Goal: Task Accomplishment & Management: Manage account settings

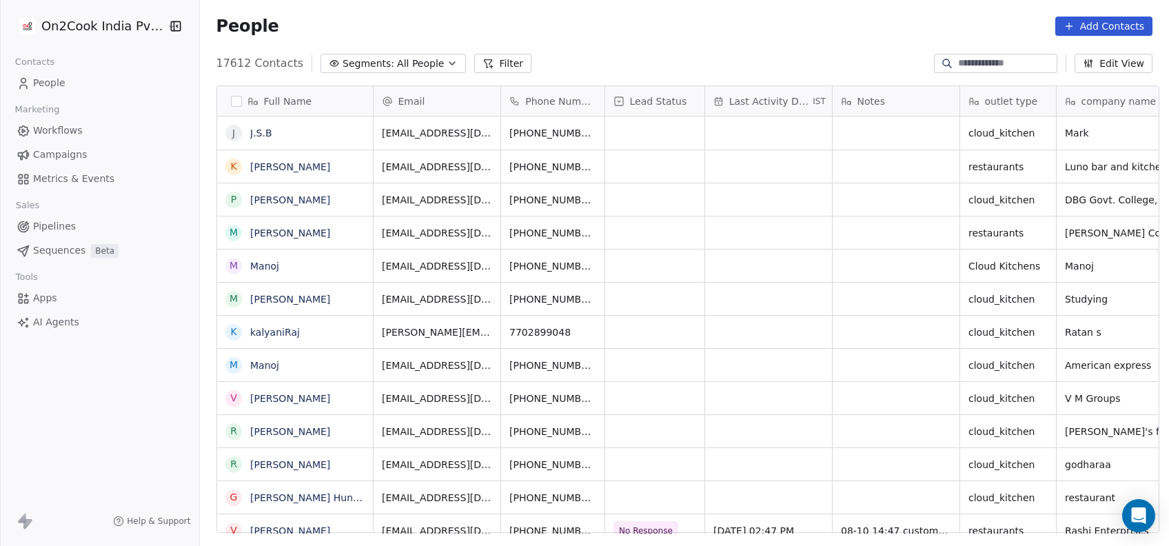
scroll to position [466, 961]
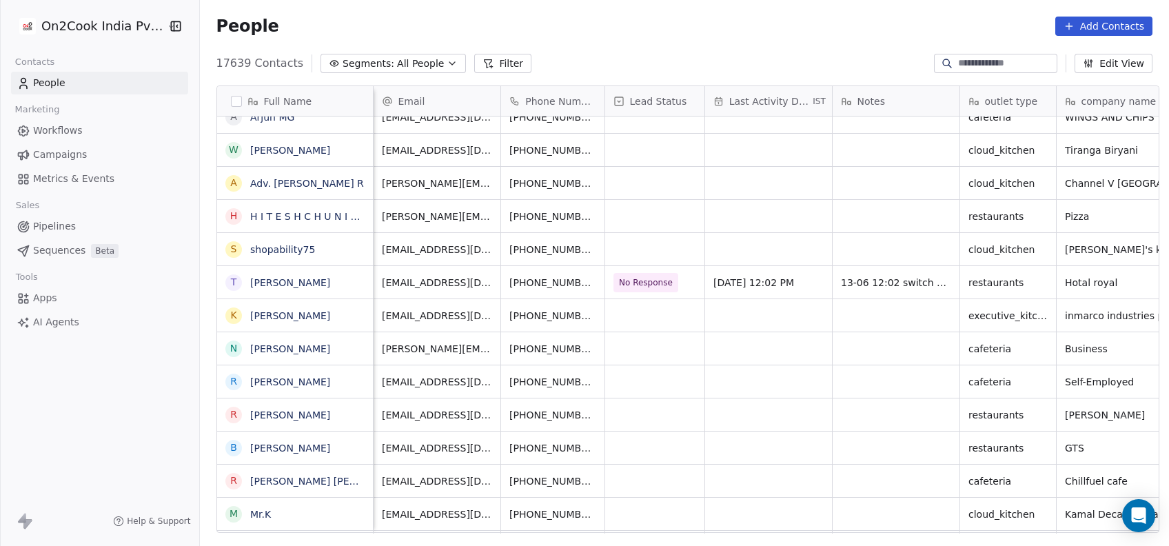
scroll to position [0, 65]
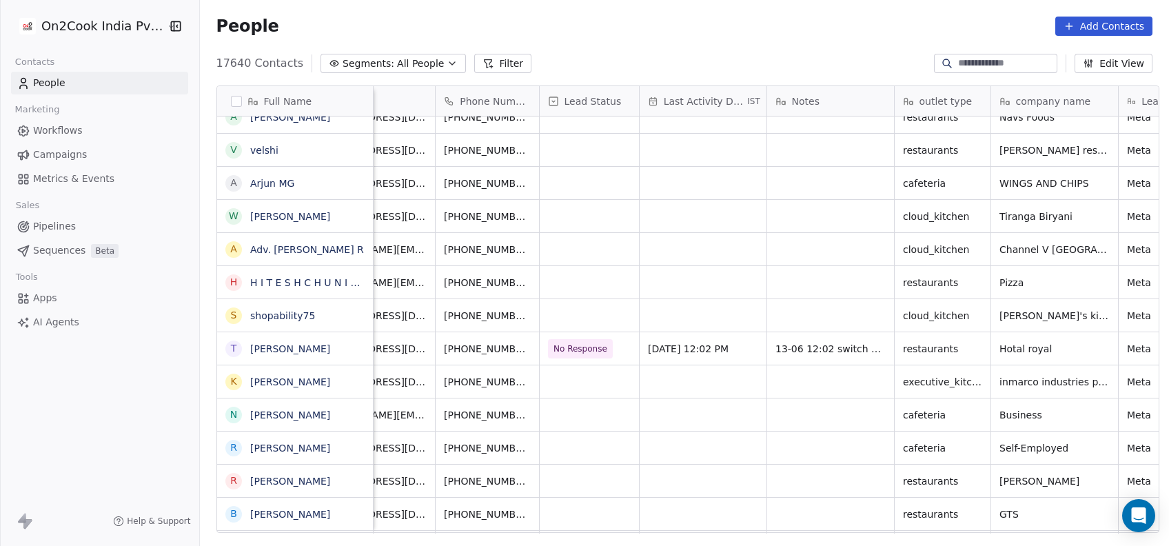
click at [489, 67] on button "Filter" at bounding box center [502, 63] width 57 height 19
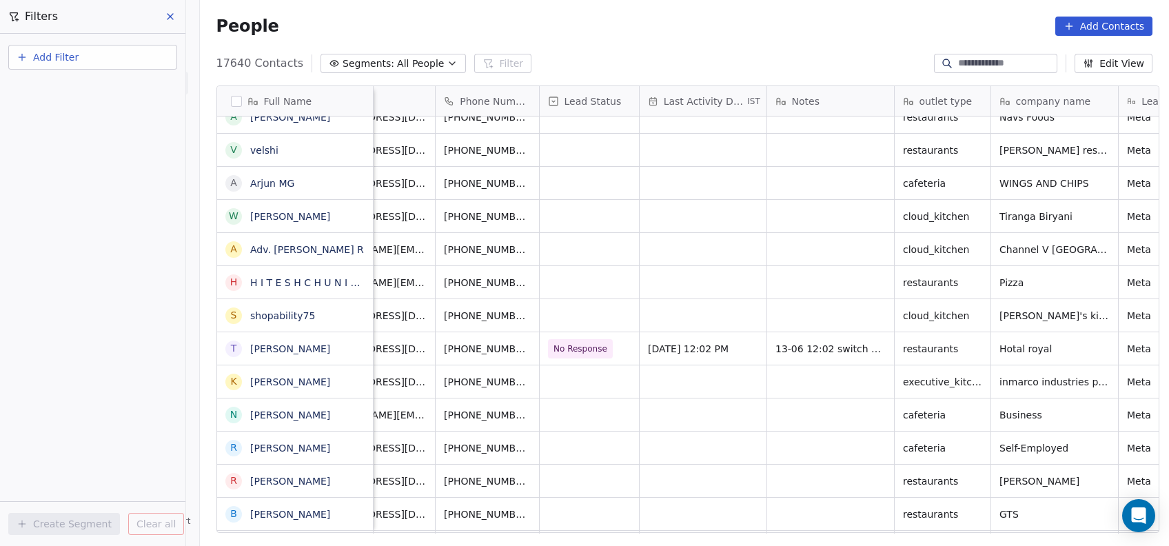
click at [105, 61] on button "Add Filter" at bounding box center [92, 57] width 169 height 25
click at [112, 85] on div "Contact properties" at bounding box center [93, 89] width 140 height 14
type input "*****"
click at [110, 248] on html "On2Cook India Pvt. Ltd. Contacts People Marketing Workflows Campaigns Metrics &…" at bounding box center [584, 273] width 1169 height 546
click at [156, 65] on button "Add Filter" at bounding box center [92, 57] width 169 height 25
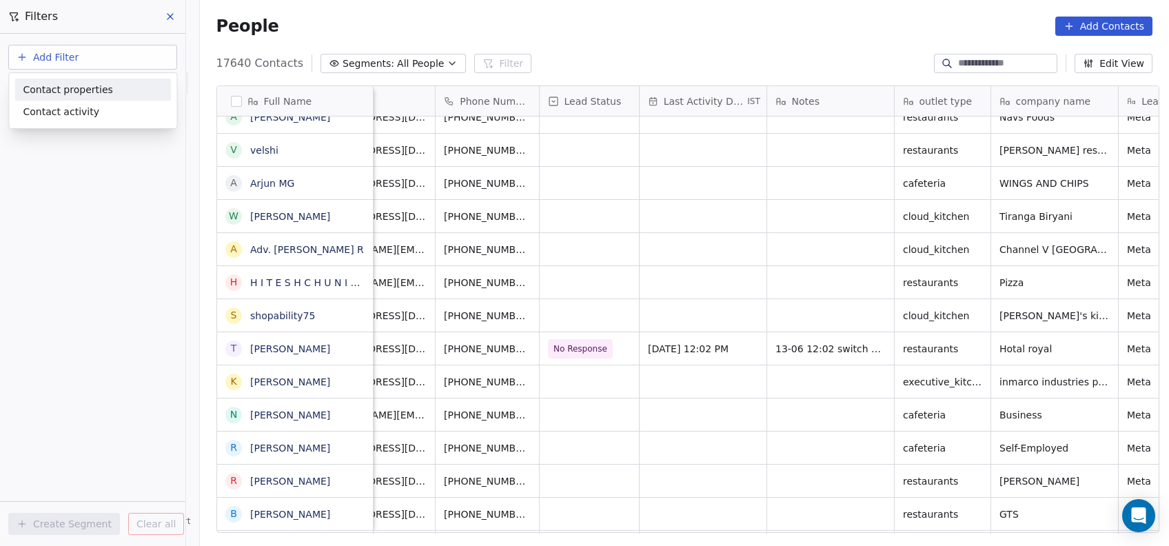
click at [133, 93] on div "Contact properties" at bounding box center [93, 89] width 140 height 14
type input "***"
click at [94, 143] on div "Assignee" at bounding box center [93, 139] width 140 height 14
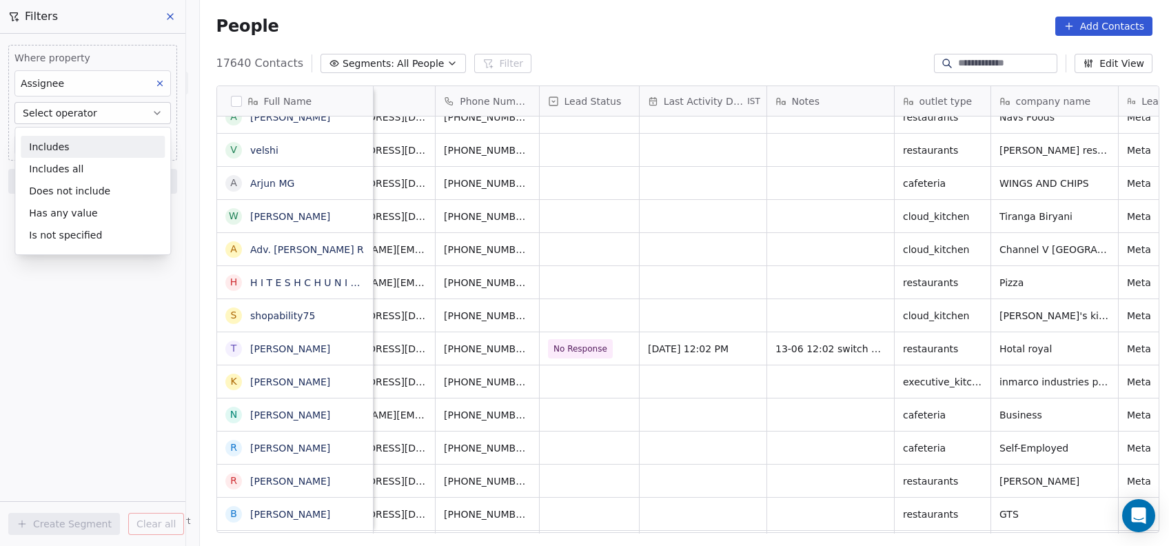
click at [94, 143] on div "Includes" at bounding box center [93, 147] width 144 height 22
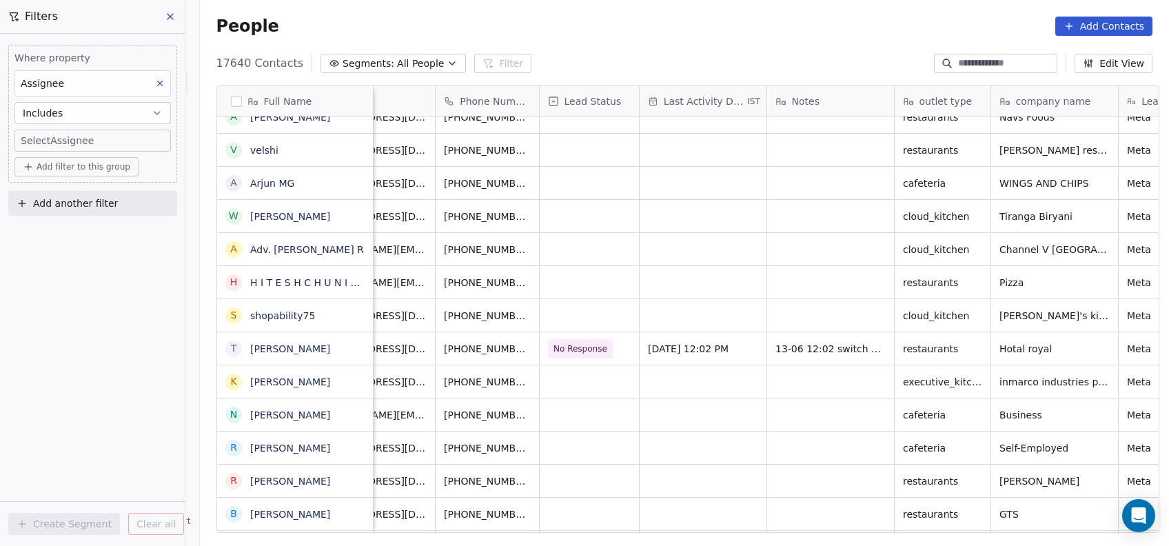
click at [94, 141] on body "On2Cook India Pvt. Ltd. Contacts People Marketing Workflows Campaigns Metrics &…" at bounding box center [584, 273] width 1169 height 546
type input "***"
click at [56, 182] on div "[PERSON_NAME]" at bounding box center [88, 187] width 69 height 12
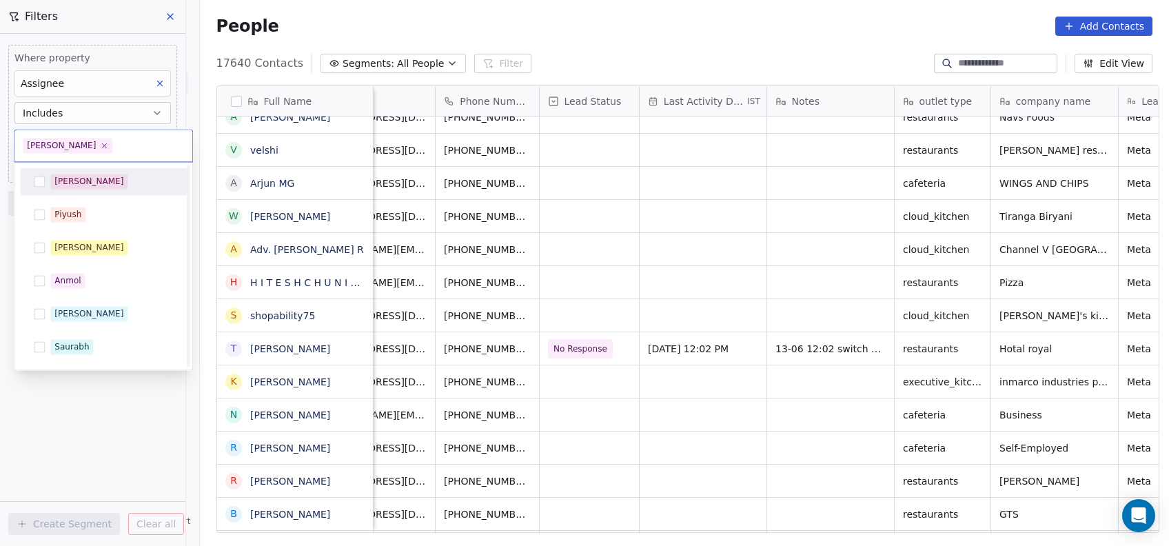
scroll to position [260, 0]
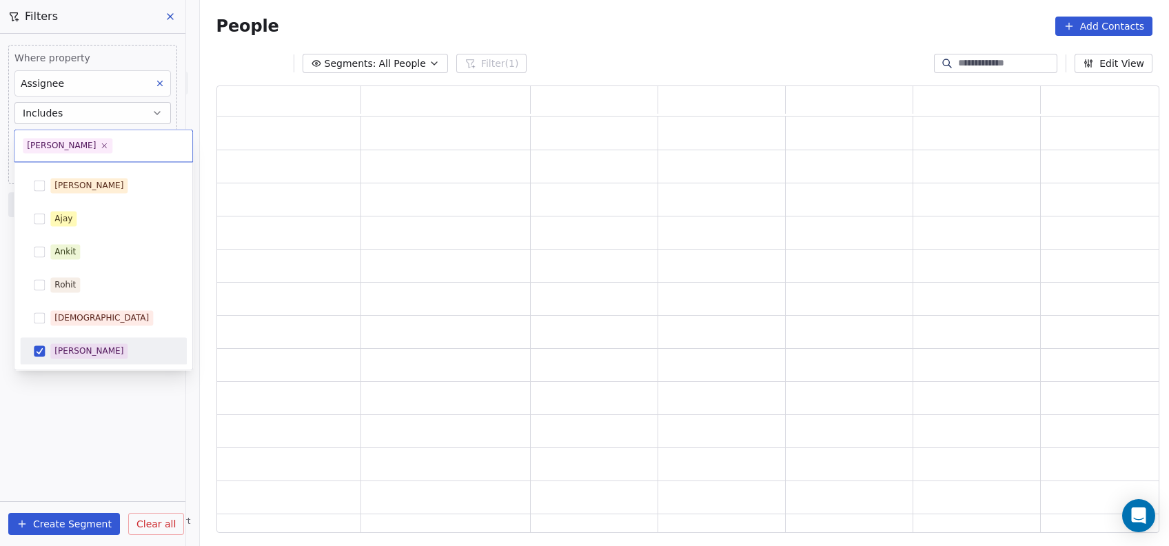
click at [101, 431] on html "On2Cook India Pvt. Ltd. Contacts People Marketing Workflows Campaigns Metrics &…" at bounding box center [584, 273] width 1169 height 546
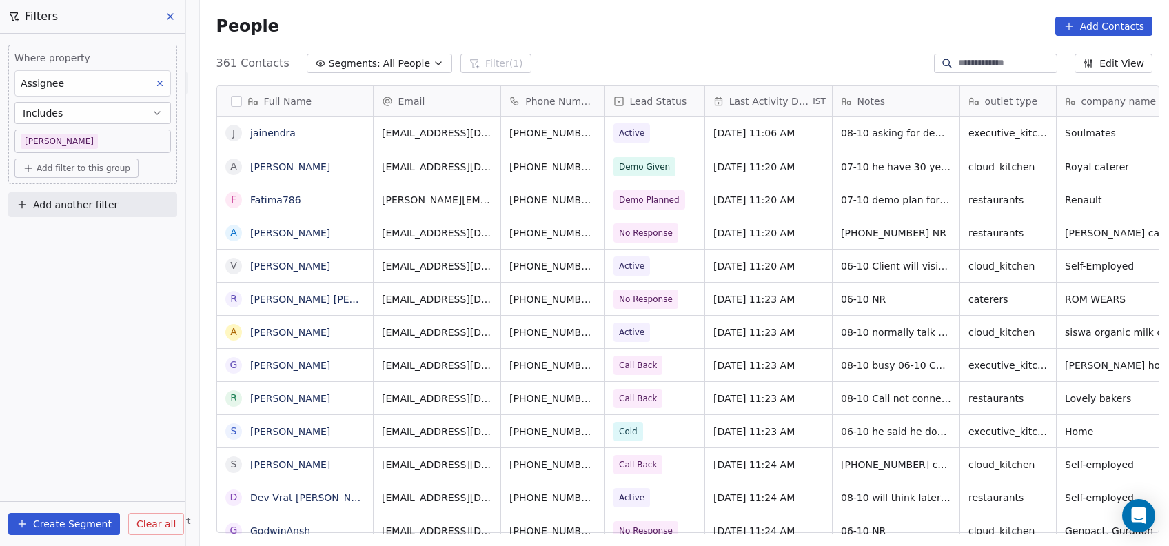
scroll to position [466, 961]
click at [79, 209] on span "Add another filter" at bounding box center [75, 205] width 85 height 14
click at [78, 233] on span "Contact properties" at bounding box center [68, 236] width 90 height 14
type input "****"
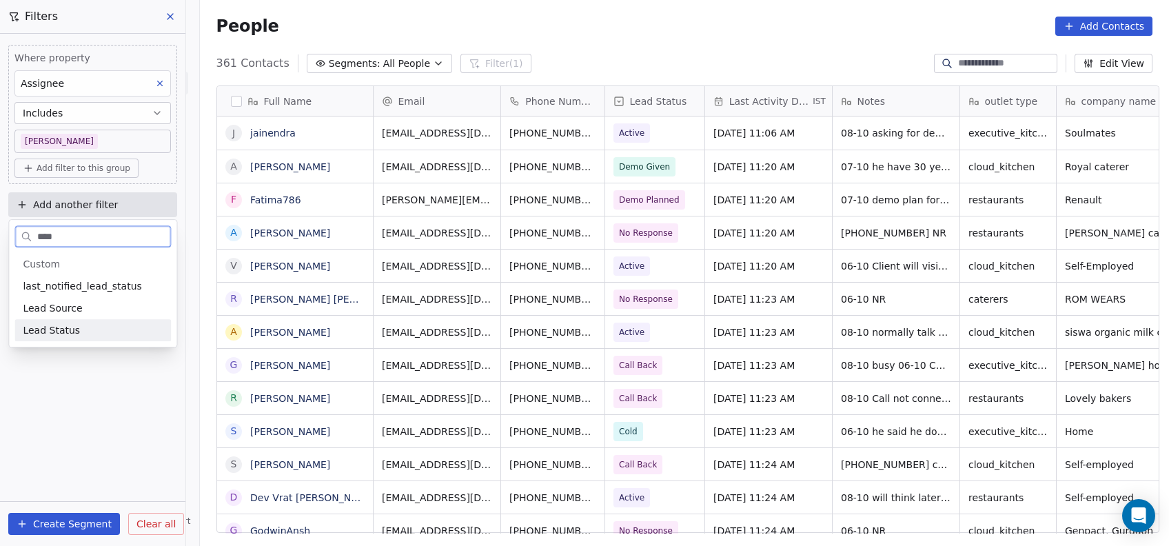
click at [66, 333] on span "Lead Status" at bounding box center [51, 330] width 57 height 14
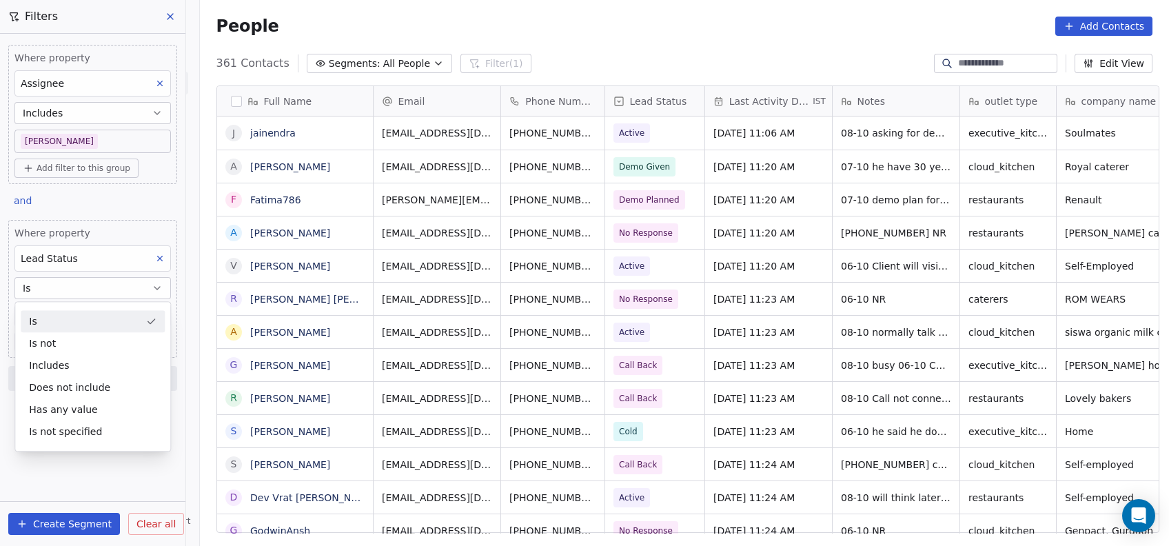
click at [66, 333] on div "Is not" at bounding box center [93, 343] width 144 height 22
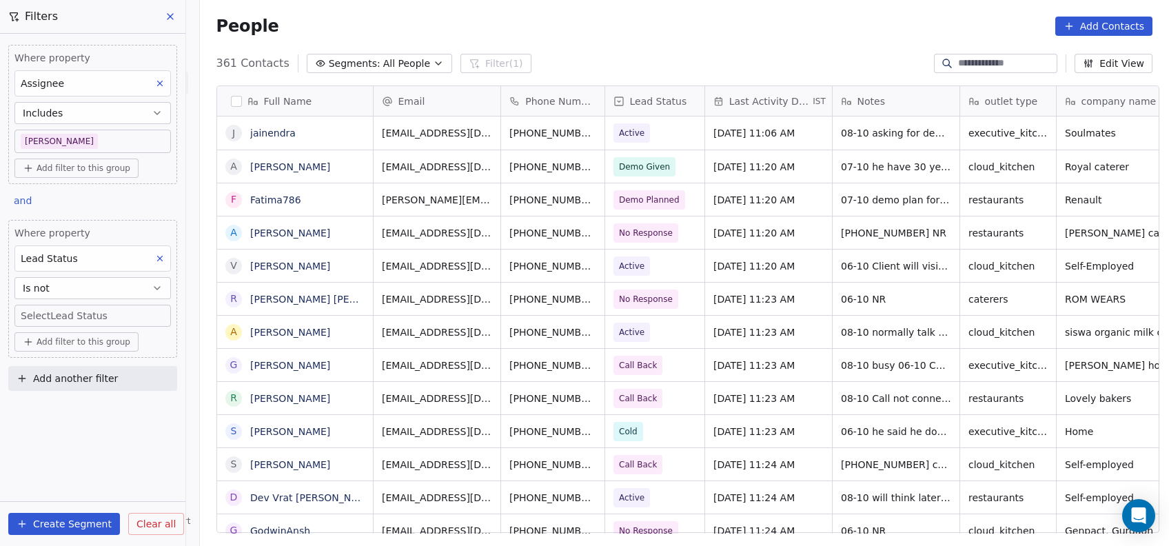
click at [63, 319] on body "On2Cook India Pvt. Ltd. Contacts People Marketing Workflows Campaigns Metrics &…" at bounding box center [584, 273] width 1169 height 546
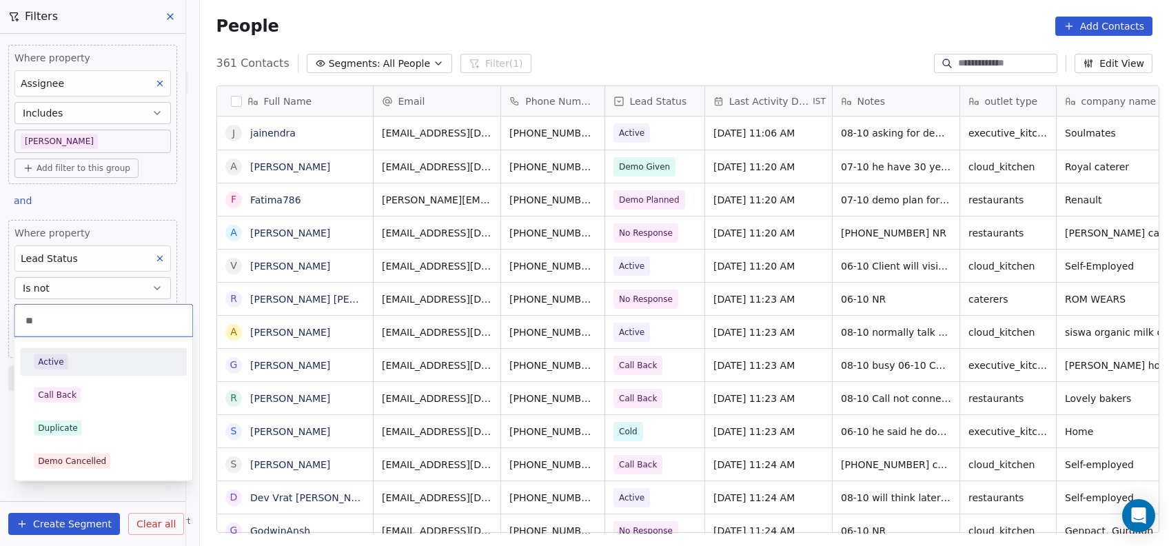
type input "**"
click at [56, 360] on div "Active" at bounding box center [50, 362] width 25 height 12
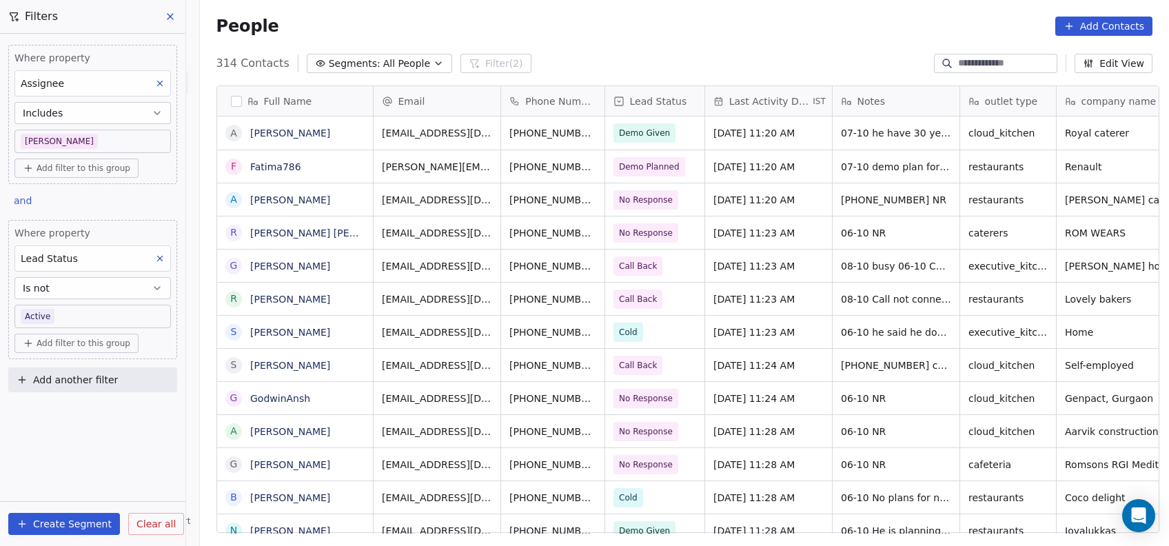
click at [130, 295] on button "Is not" at bounding box center [92, 288] width 156 height 22
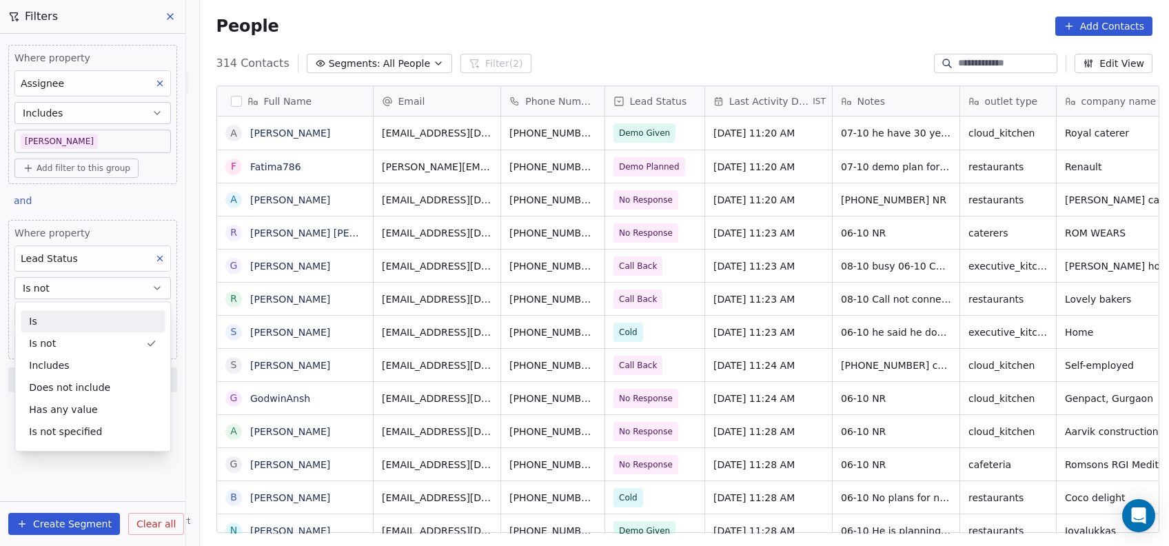
click at [111, 320] on div "Is" at bounding box center [93, 321] width 144 height 22
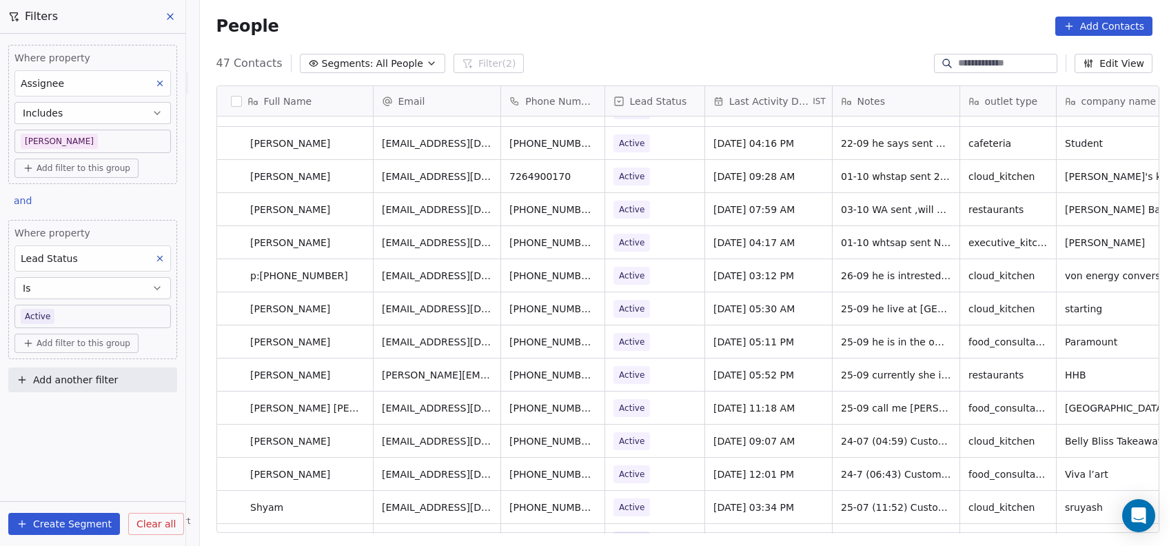
scroll to position [0, 0]
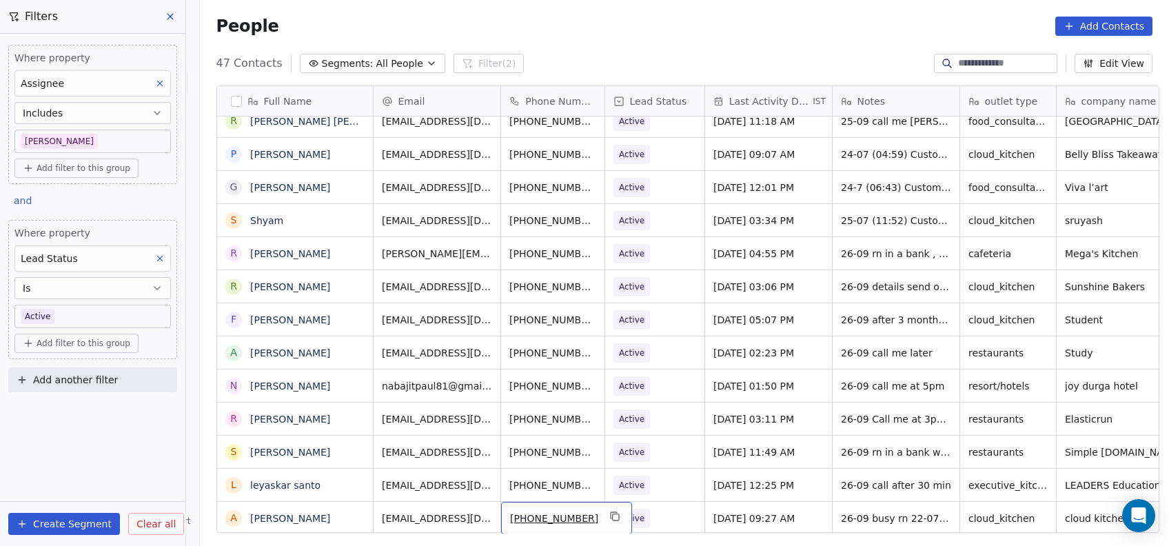
click at [101, 314] on body "On2Cook India Pvt. Ltd. Contacts People Marketing Workflows Campaigns Metrics &…" at bounding box center [584, 273] width 1169 height 546
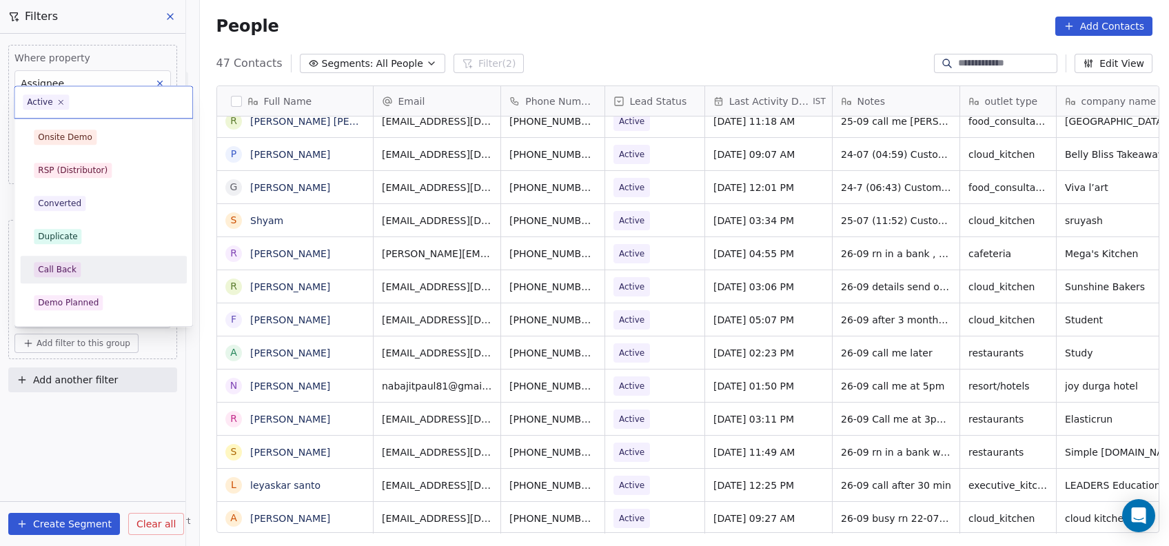
click at [75, 265] on span "Call Back" at bounding box center [57, 269] width 47 height 15
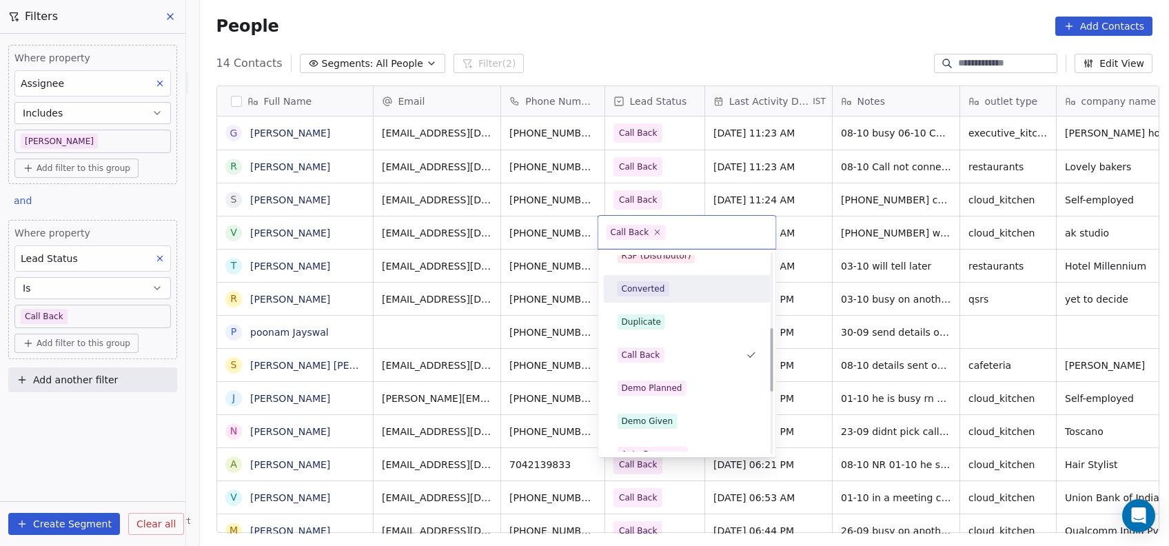
scroll to position [236, 0]
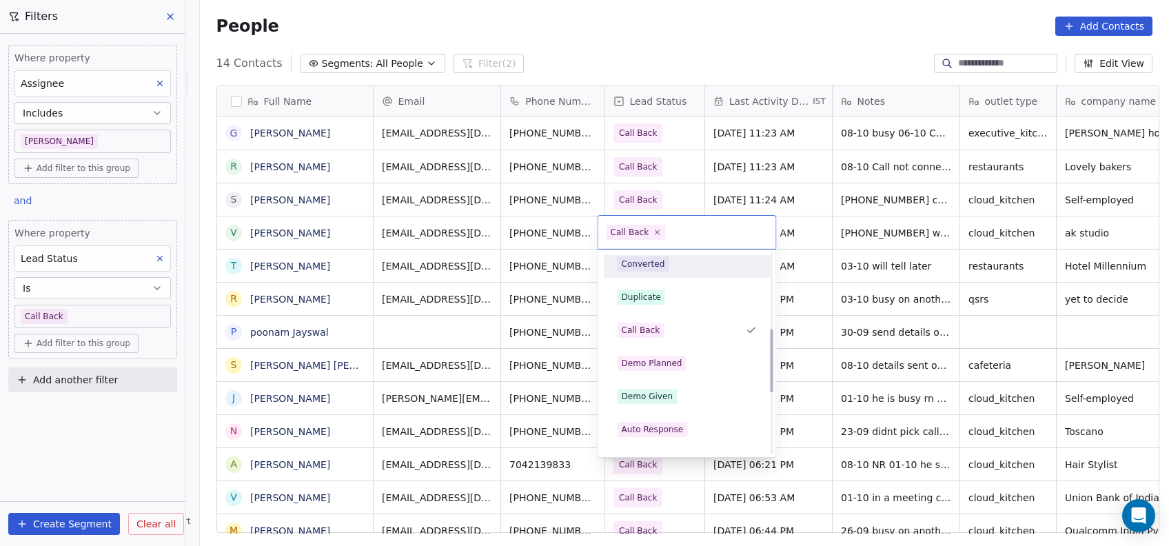
click at [679, 363] on span "Demo Planned" at bounding box center [651, 363] width 69 height 15
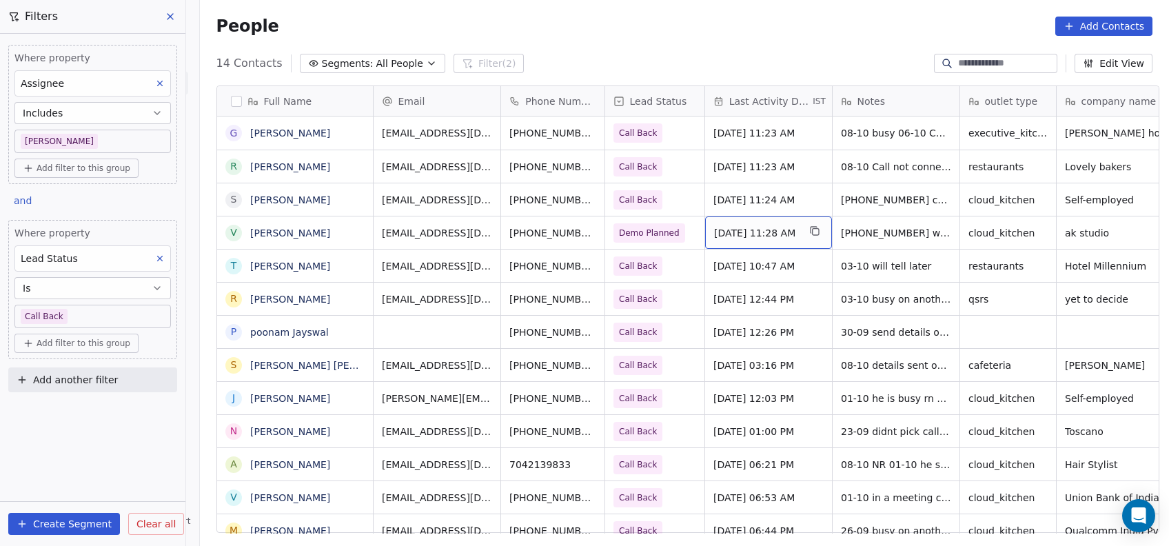
click at [731, 231] on span "[DATE] 11:28 AM" at bounding box center [756, 233] width 84 height 14
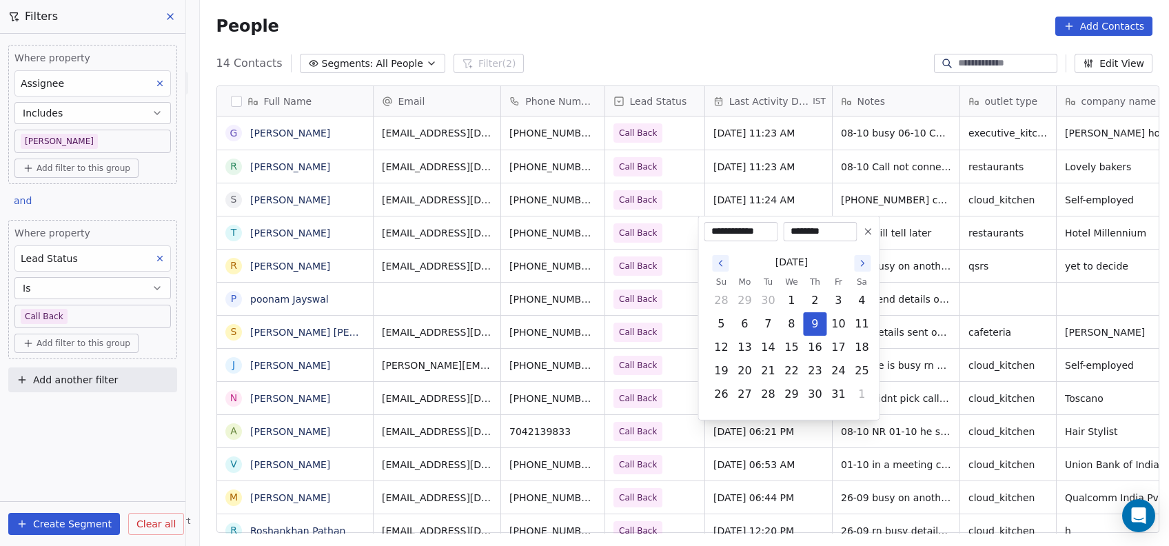
click at [921, 176] on html "On2Cook India Pvt. Ltd. Contacts People Marketing Workflows Campaigns Metrics &…" at bounding box center [584, 273] width 1169 height 546
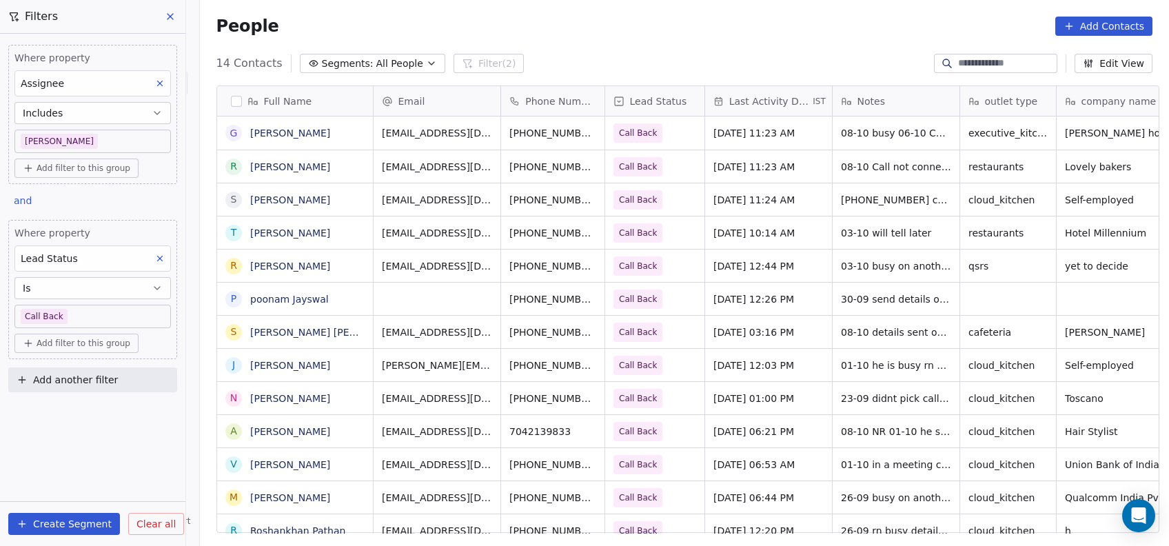
click at [72, 320] on body "On2Cook India Pvt. Ltd. Contacts People Marketing Workflows Campaigns Metrics &…" at bounding box center [584, 273] width 1169 height 546
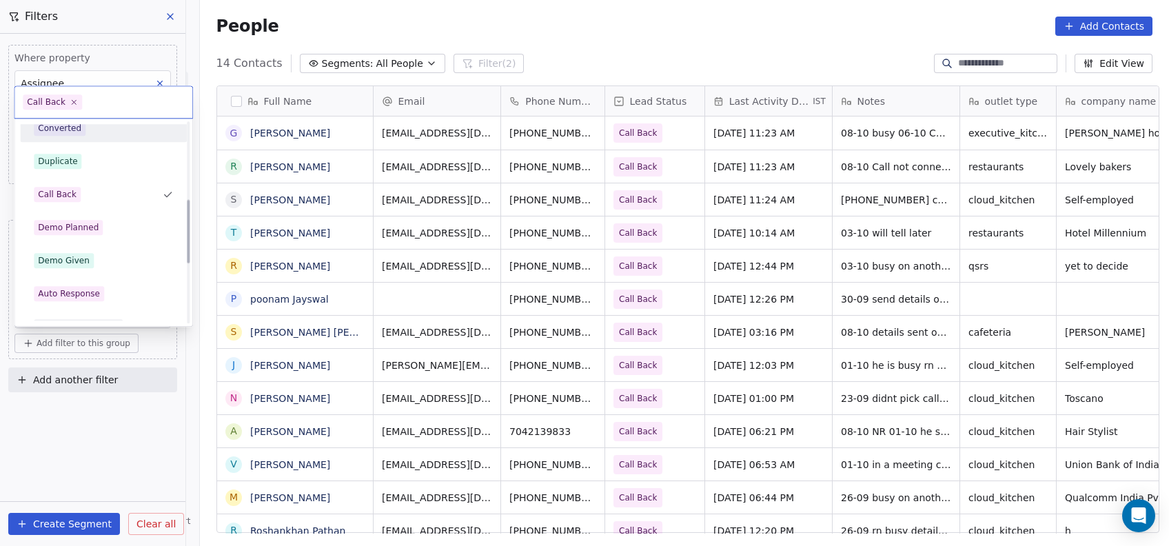
scroll to position [243, 0]
click at [48, 253] on div "Demo Given" at bounding box center [64, 259] width 52 height 12
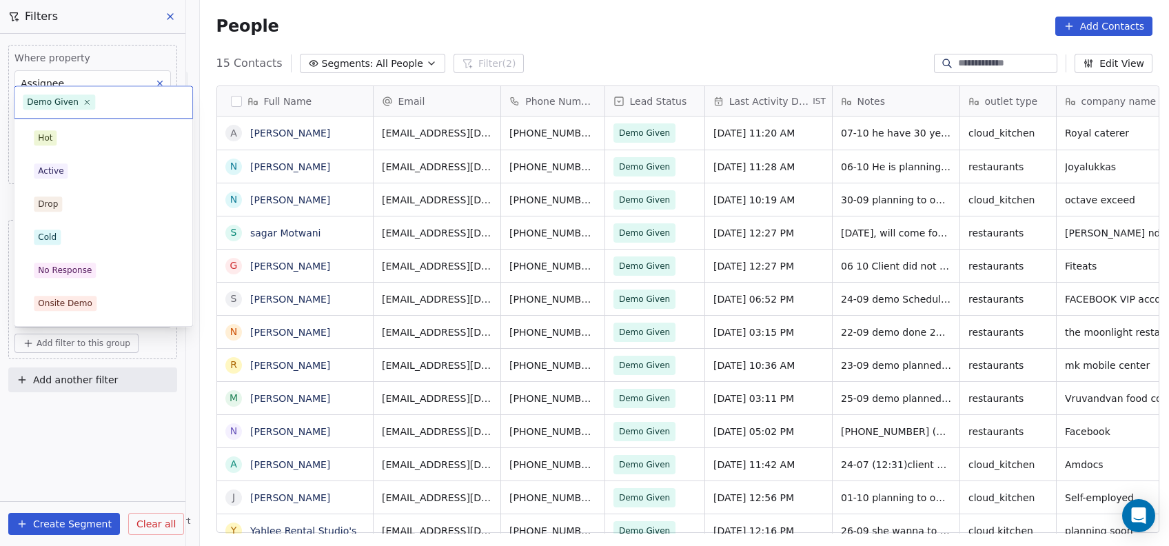
scroll to position [194, 0]
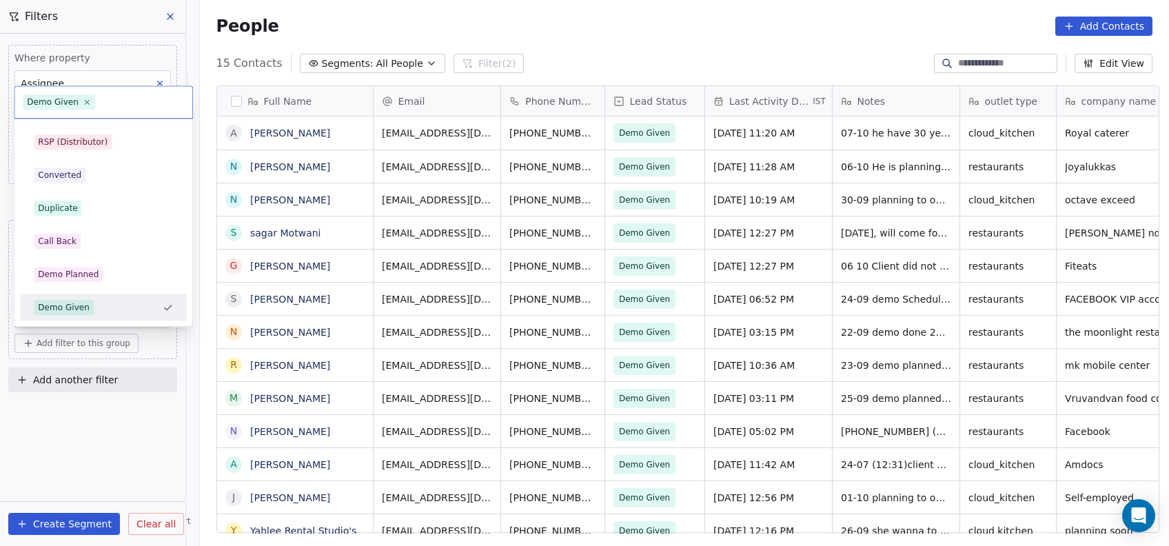
click at [44, 278] on div "Demo Planned" at bounding box center [68, 274] width 61 height 12
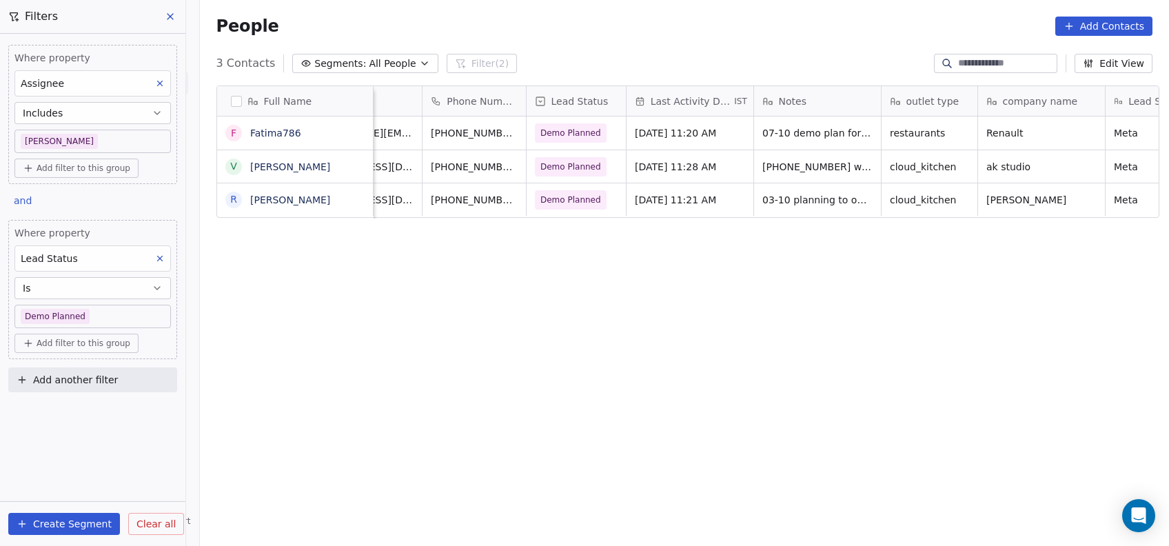
scroll to position [0, 81]
click at [686, 174] on div "[DATE] 11:28 AM" at bounding box center [687, 166] width 127 height 32
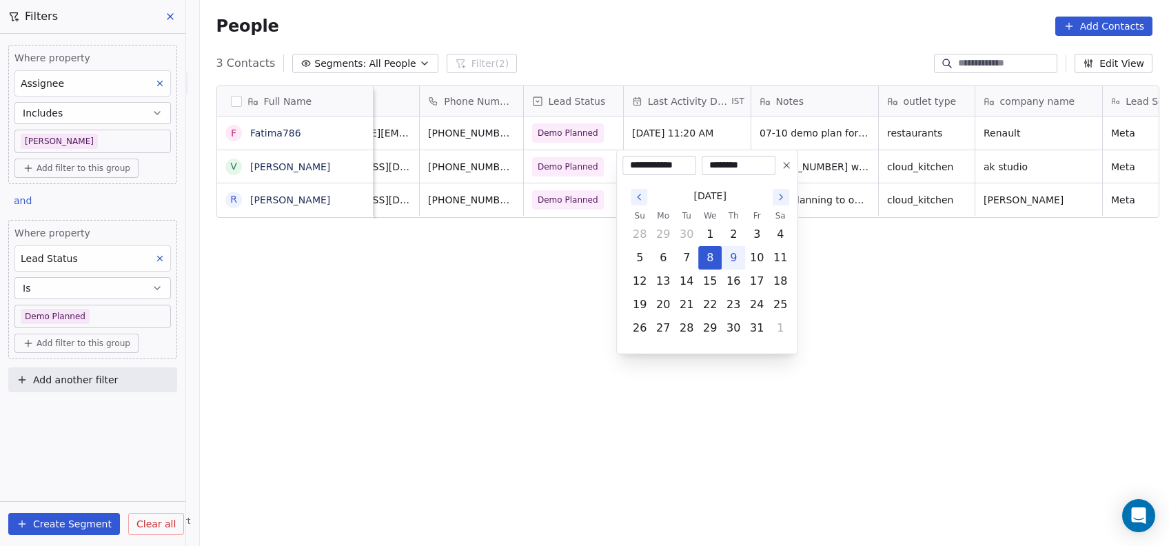
click at [728, 265] on button "9" at bounding box center [733, 258] width 22 height 22
type input "**********"
click at [748, 424] on html "On2Cook India Pvt. Ltd. Contacts People Marketing Workflows Campaigns Metrics &…" at bounding box center [584, 273] width 1169 height 546
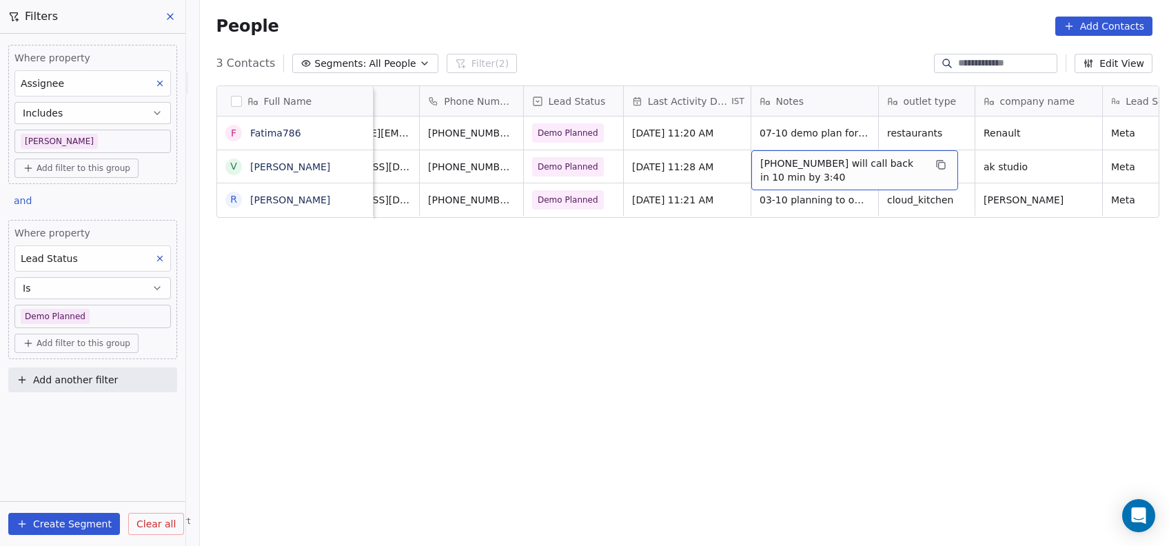
click at [780, 171] on span "[PHONE_NUMBER] will call back in 10 min by 3:40" at bounding box center [842, 170] width 164 height 28
click at [783, 169] on span "[PHONE_NUMBER] will call back in 10 min by 3:40" at bounding box center [842, 170] width 164 height 28
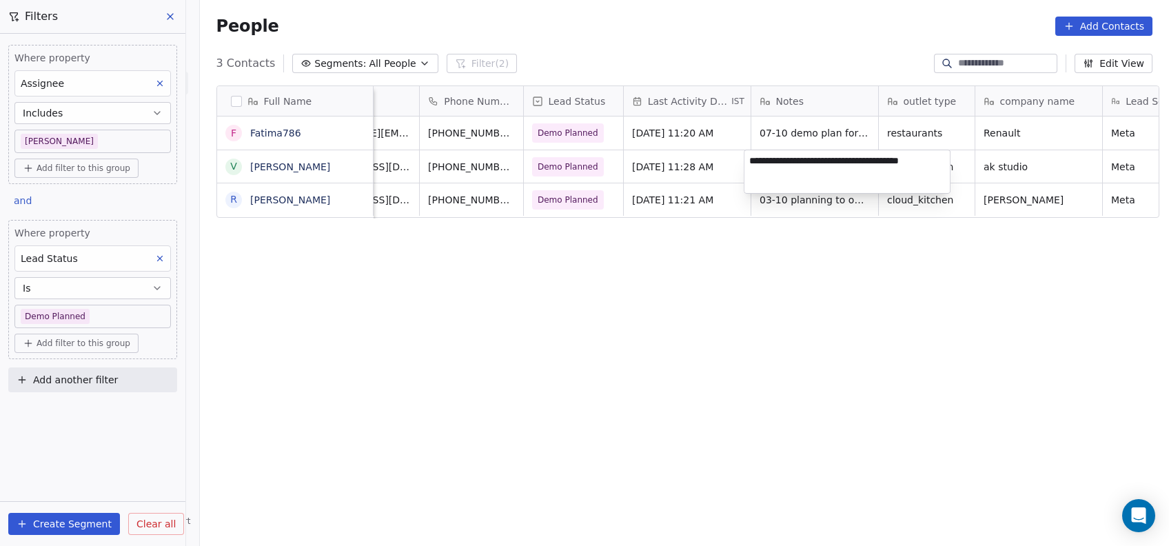
click at [900, 362] on html "On2Cook India Pvt. Ltd. Contacts People Marketing Workflows Campaigns Metrics &…" at bounding box center [584, 273] width 1169 height 546
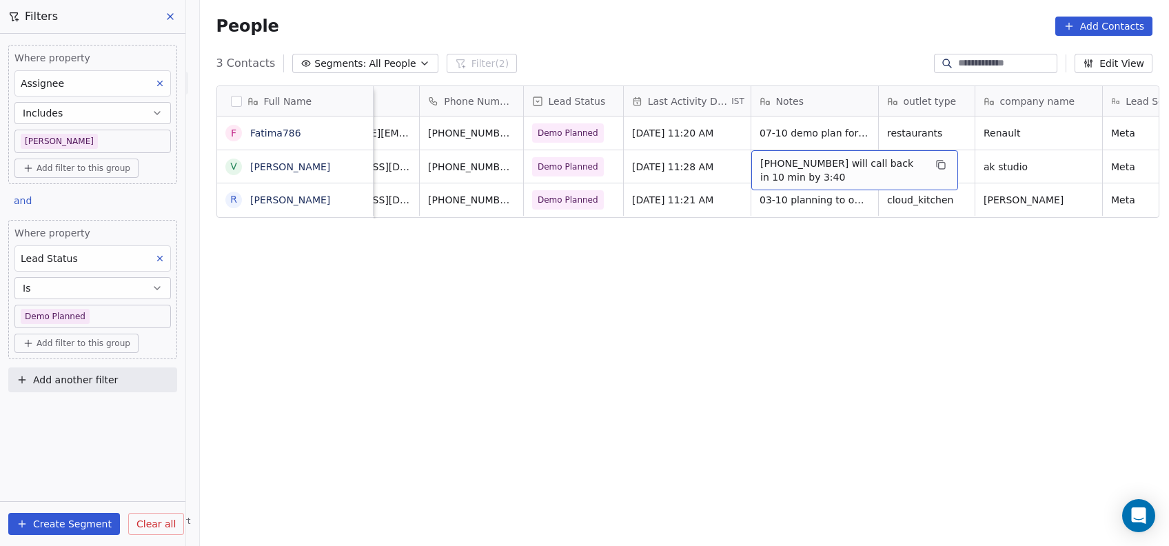
click at [1003, 244] on div "Full Name F Fatima786 V [PERSON_NAME] R [PERSON_NAME] Email Phone Number Lead S…" at bounding box center [684, 314] width 969 height 480
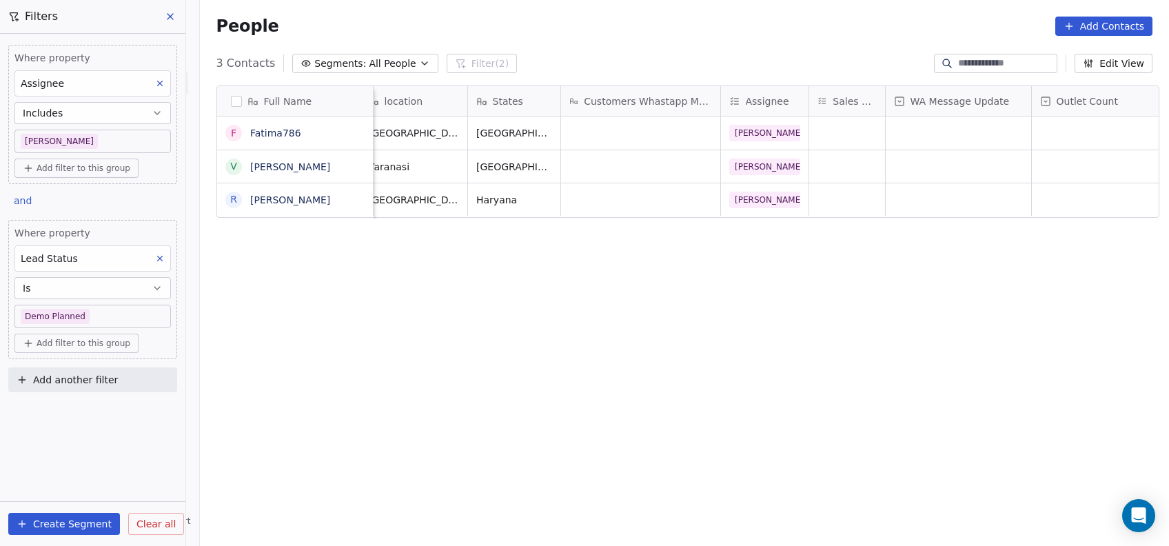
scroll to position [0, 974]
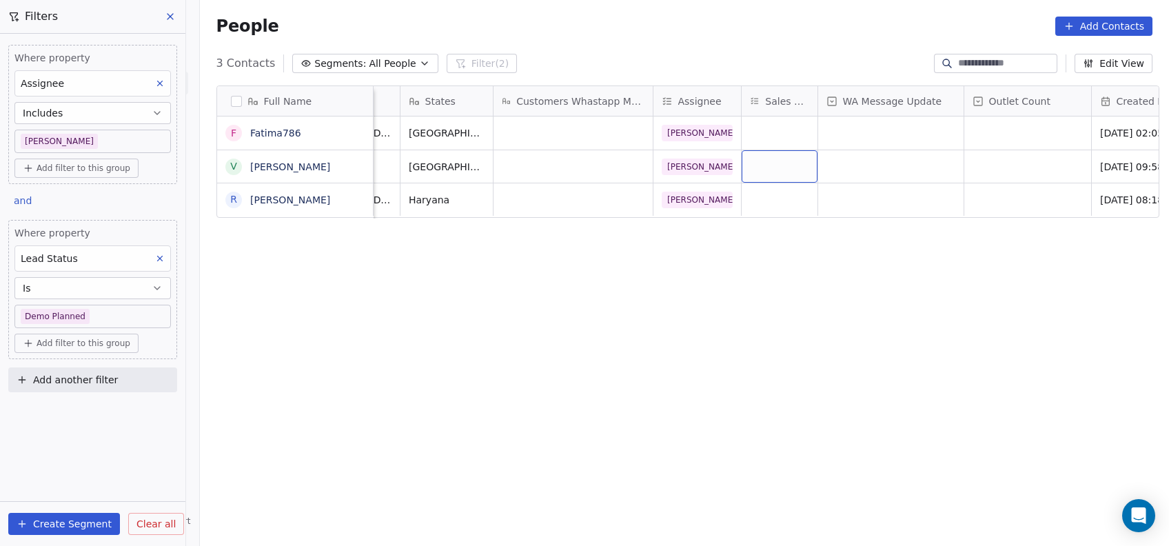
click at [764, 175] on div "grid" at bounding box center [779, 166] width 76 height 32
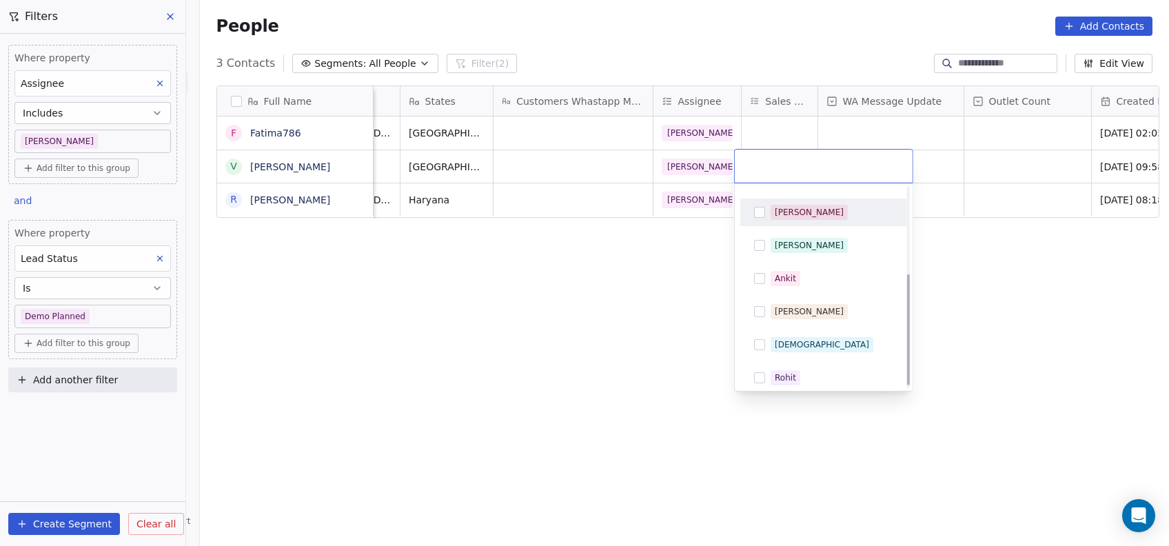
scroll to position [161, 0]
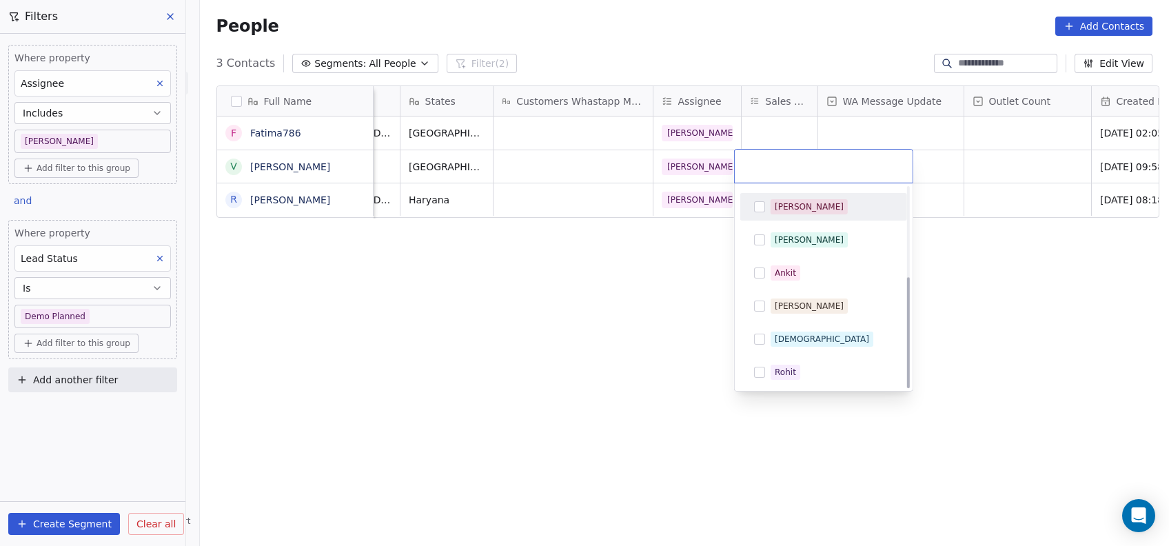
click at [856, 301] on div "[PERSON_NAME]" at bounding box center [831, 305] width 123 height 15
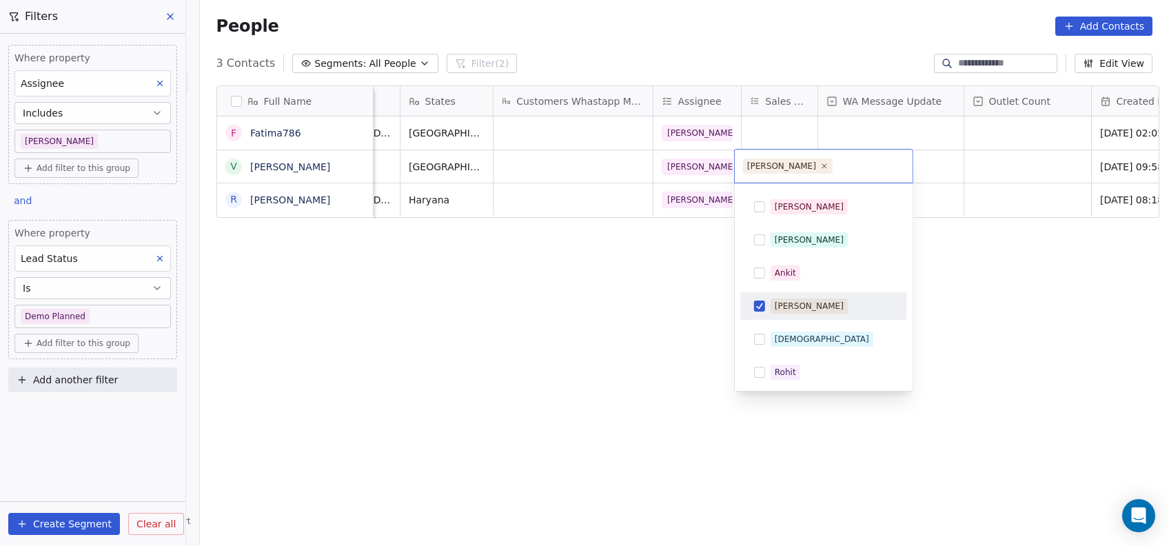
click at [649, 351] on html "On2Cook India Pvt. Ltd. Contacts People Marketing Workflows Campaigns Metrics &…" at bounding box center [584, 273] width 1169 height 546
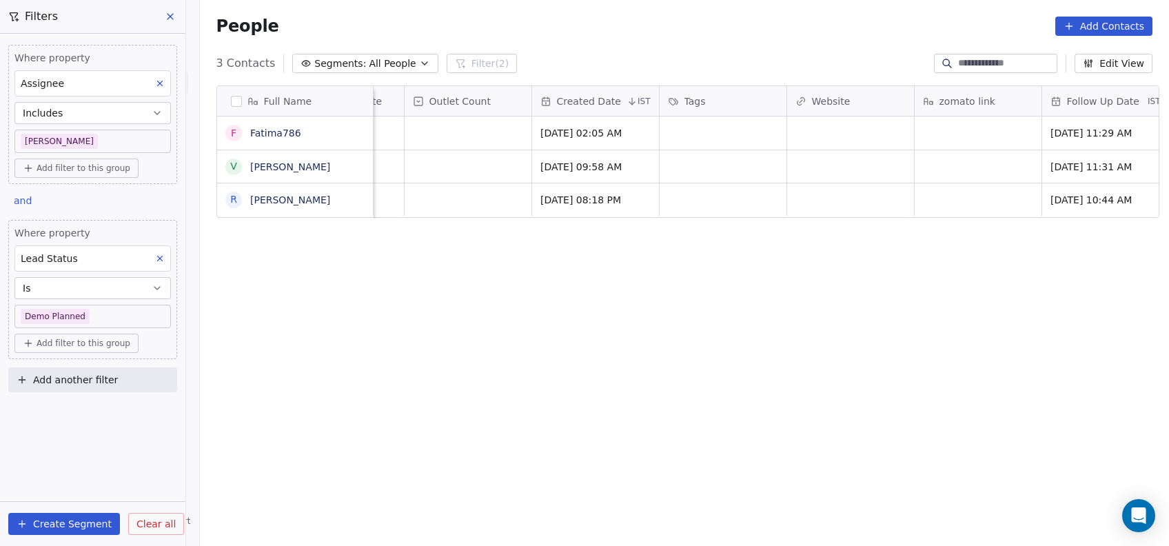
scroll to position [0, 1536]
click at [761, 165] on icon "grid" at bounding box center [766, 164] width 11 height 11
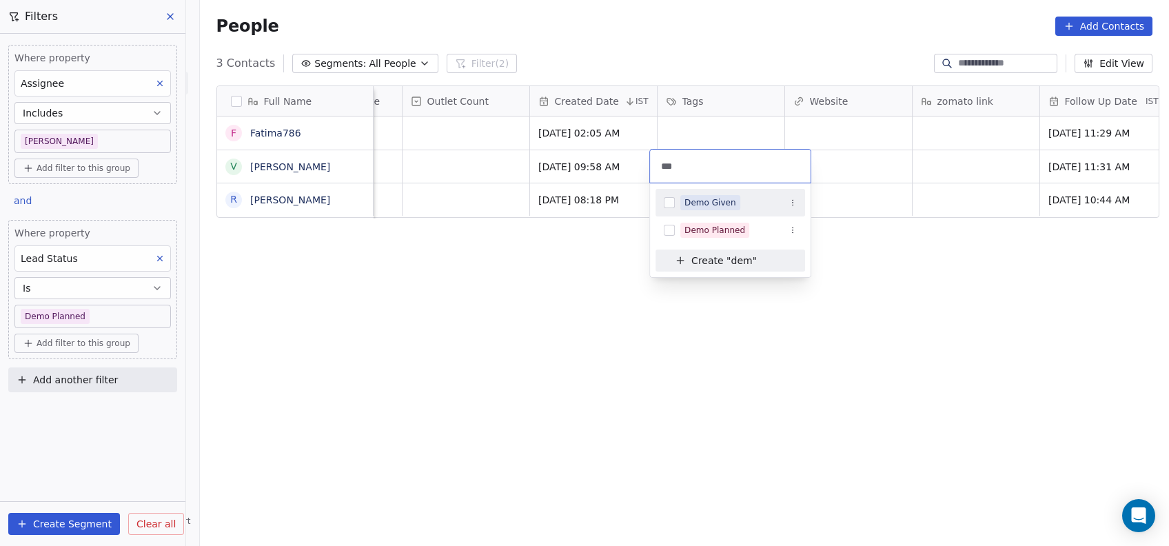
type input "***"
click at [742, 232] on span "Demo Planned" at bounding box center [714, 230] width 69 height 15
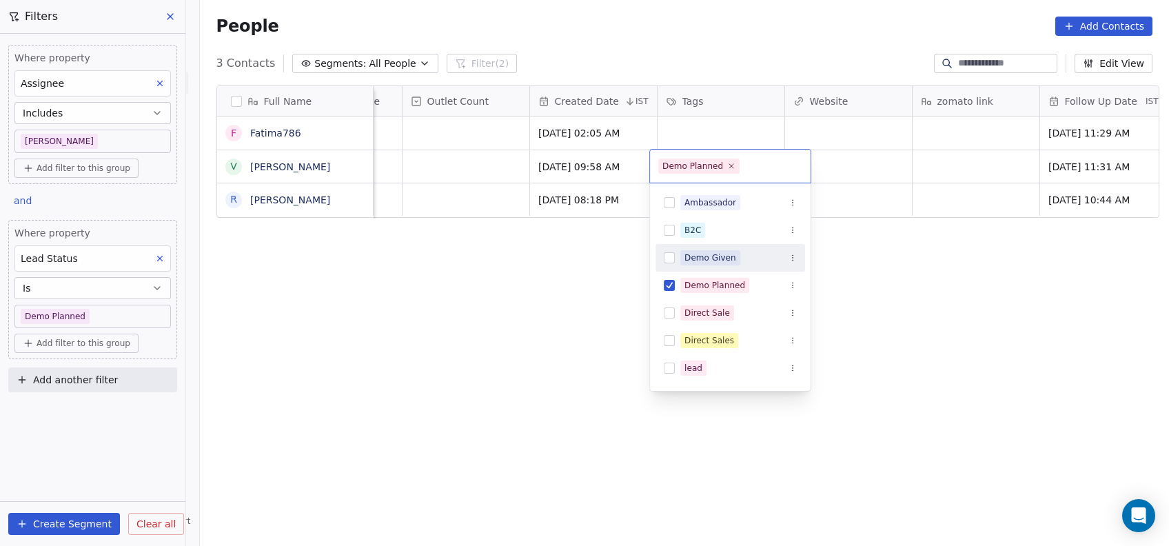
click at [915, 315] on html "On2Cook India Pvt. Ltd. Contacts People Marketing Workflows Campaigns Metrics &…" at bounding box center [584, 273] width 1169 height 546
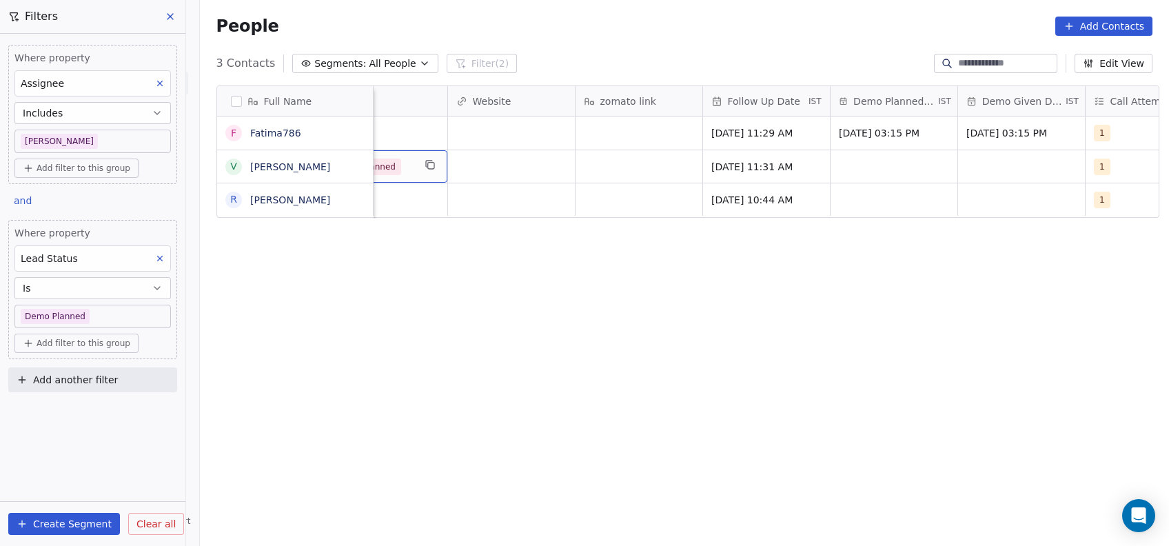
scroll to position [0, 1887]
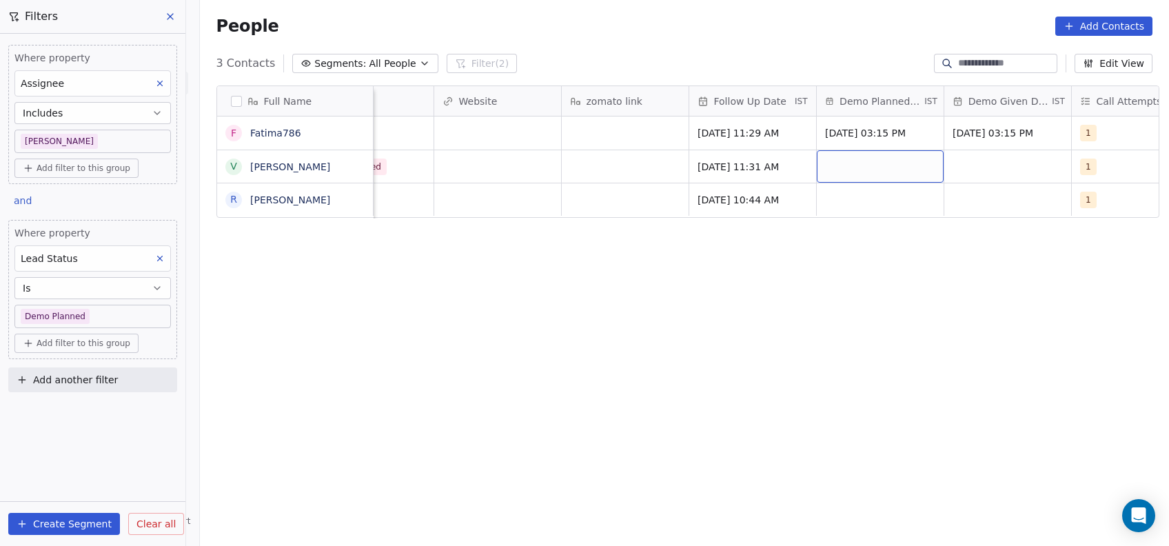
click at [890, 174] on div "grid" at bounding box center [879, 166] width 127 height 32
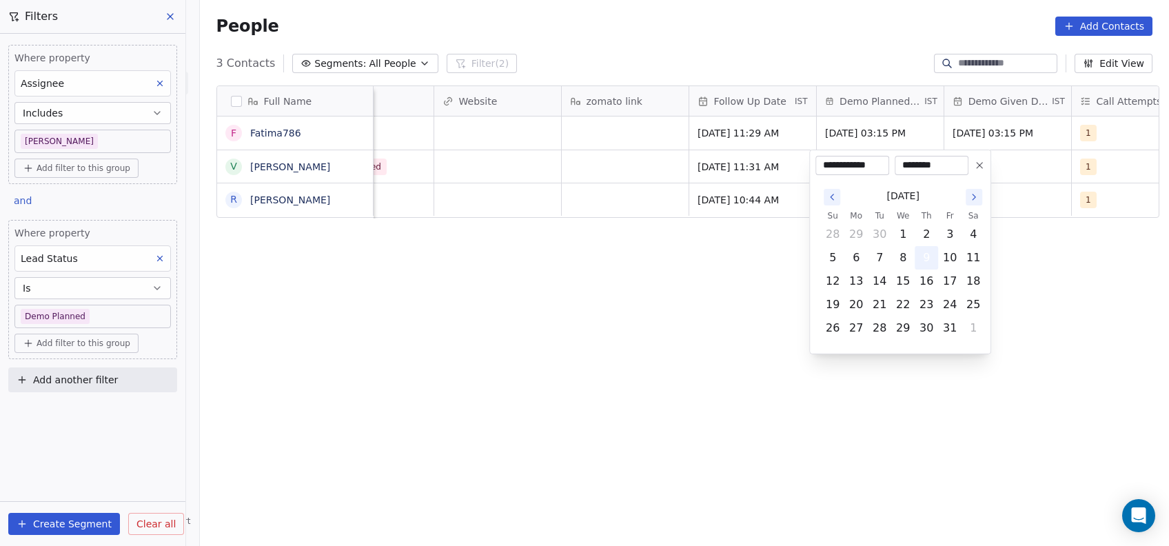
click at [927, 260] on button "9" at bounding box center [926, 258] width 22 height 22
click at [723, 376] on html "**********" at bounding box center [584, 273] width 1169 height 546
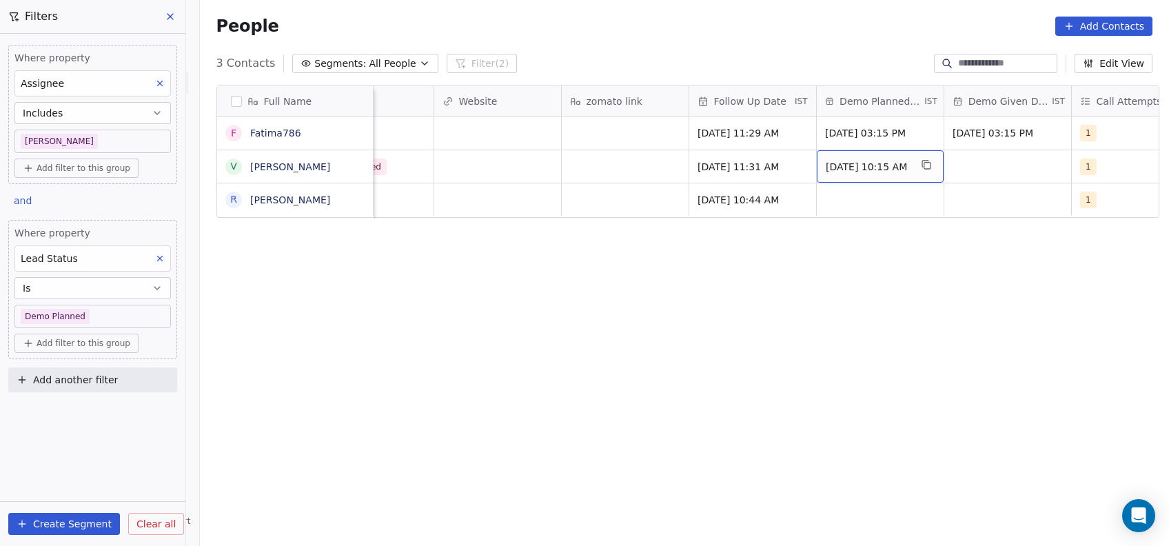
scroll to position [0, 1940]
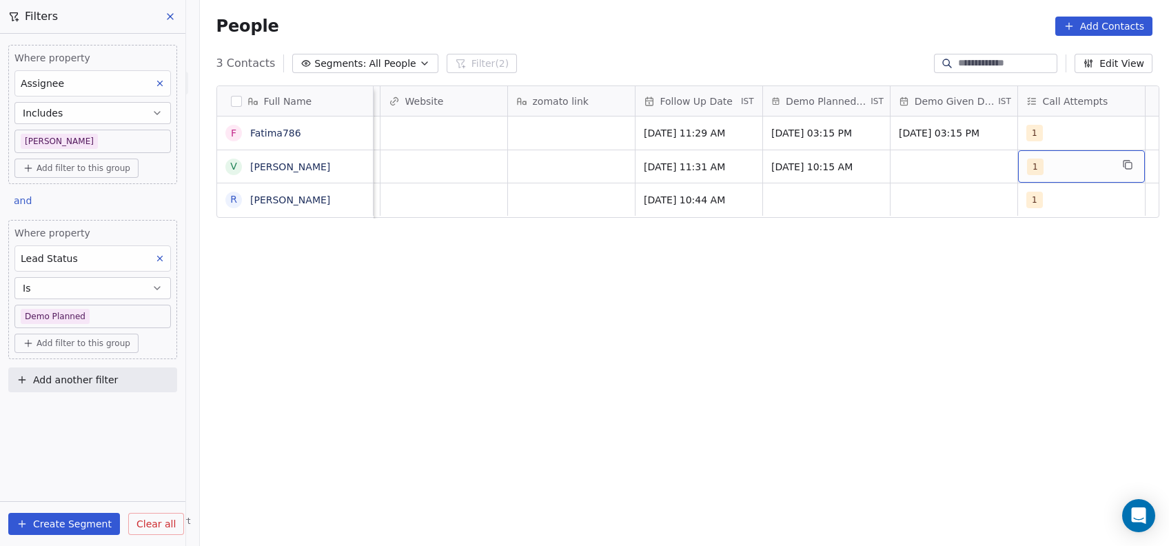
click at [1078, 174] on div "1" at bounding box center [1069, 166] width 84 height 17
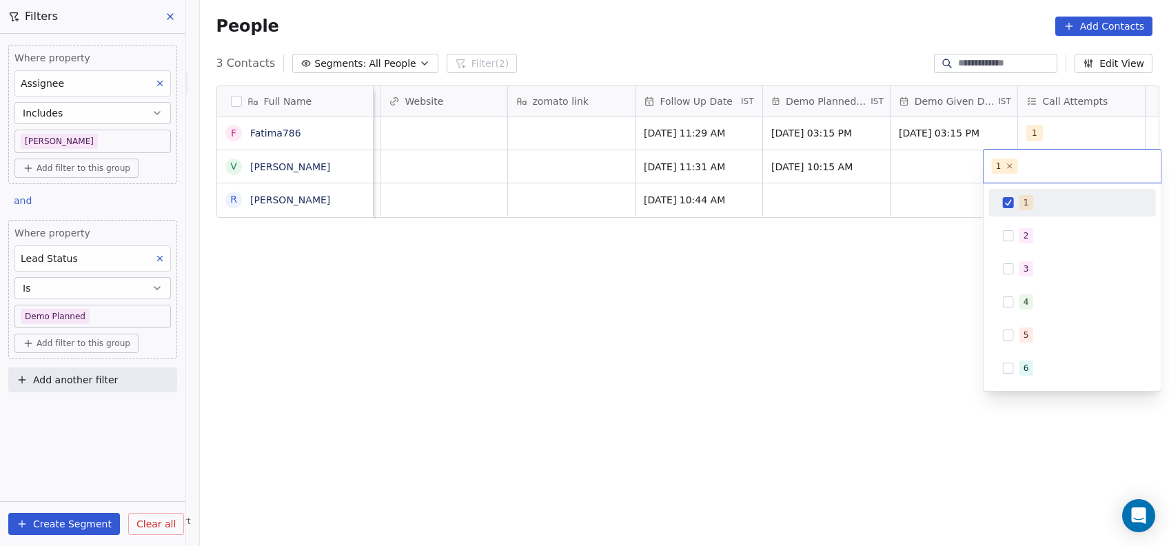
click at [1009, 233] on button "Suggestions" at bounding box center [1008, 235] width 11 height 11
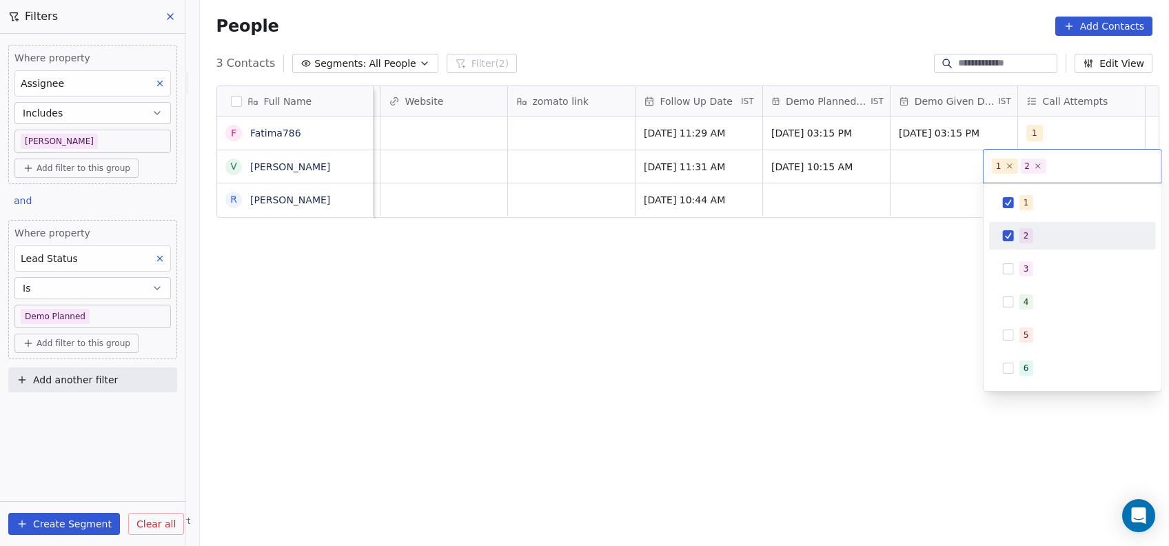
click at [878, 363] on html "On2Cook India Pvt. Ltd. Contacts People Marketing Workflows Campaigns Metrics &…" at bounding box center [584, 273] width 1169 height 546
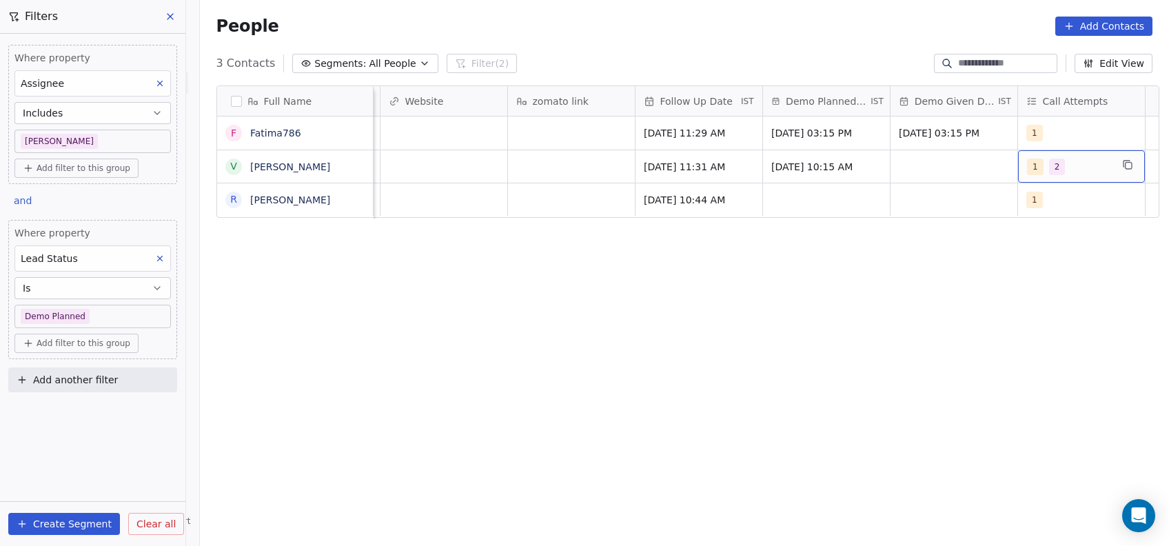
click at [1082, 165] on div "1 2" at bounding box center [1069, 166] width 84 height 17
click at [1078, 175] on div "1 2" at bounding box center [1081, 166] width 127 height 32
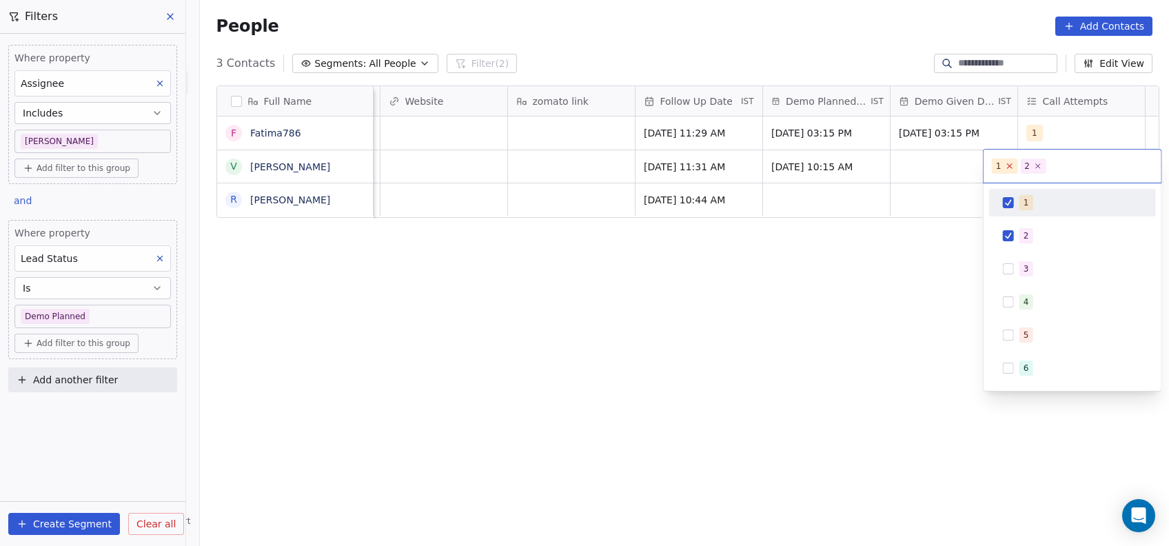
click at [1011, 167] on icon at bounding box center [1009, 165] width 9 height 9
click at [935, 339] on html "On2Cook India Pvt. Ltd. Contacts People Marketing Workflows Campaigns Metrics &…" at bounding box center [584, 273] width 1169 height 546
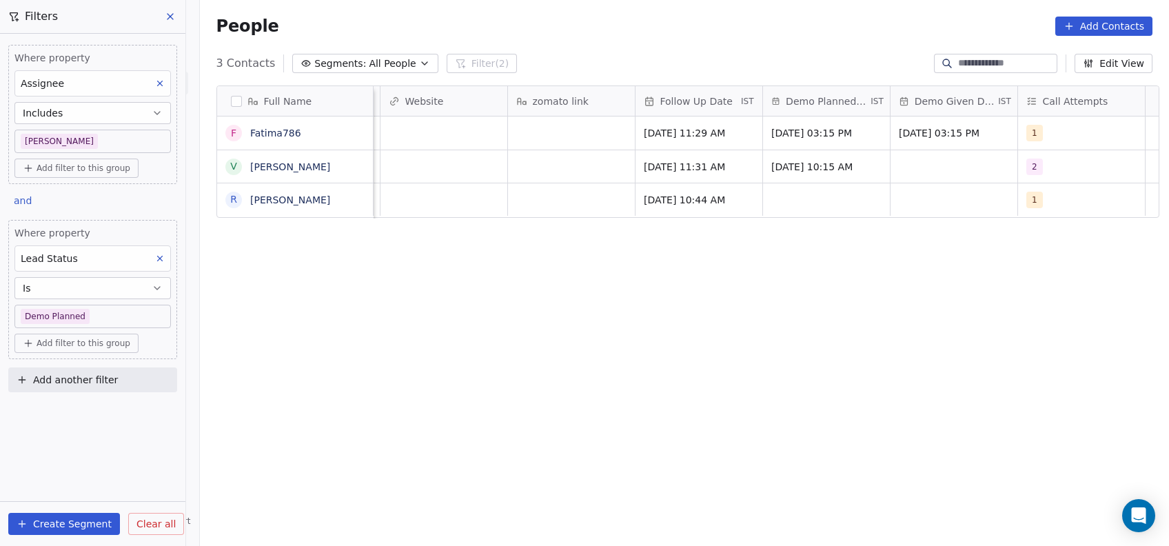
click at [158, 319] on body "On2Cook India Pvt. Ltd. Contacts People Marketing Workflows Campaigns Metrics &…" at bounding box center [584, 273] width 1169 height 546
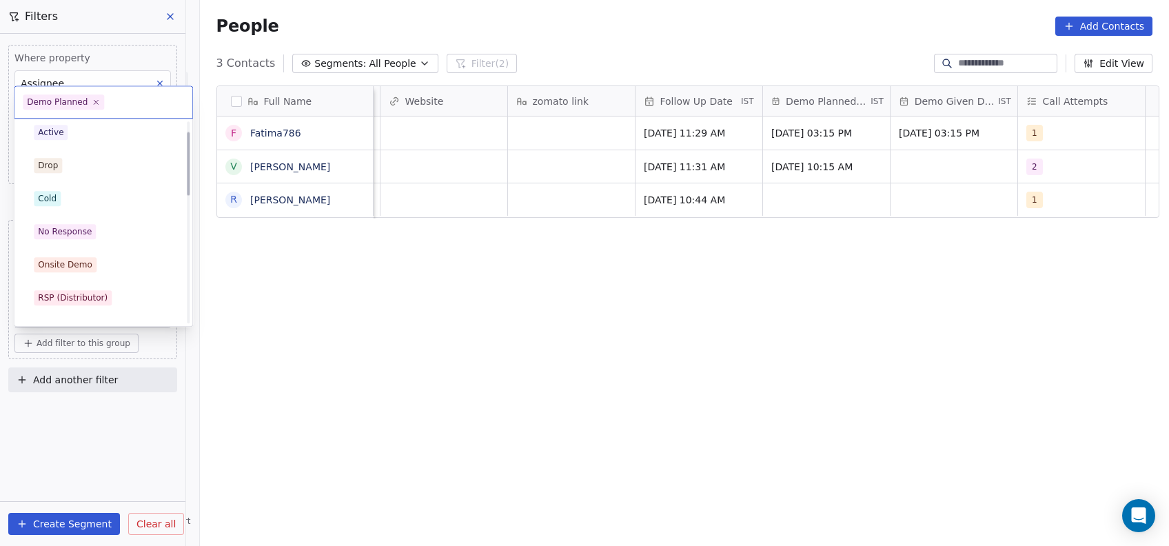
scroll to position [30, 0]
click at [160, 150] on div "Active" at bounding box center [103, 141] width 156 height 22
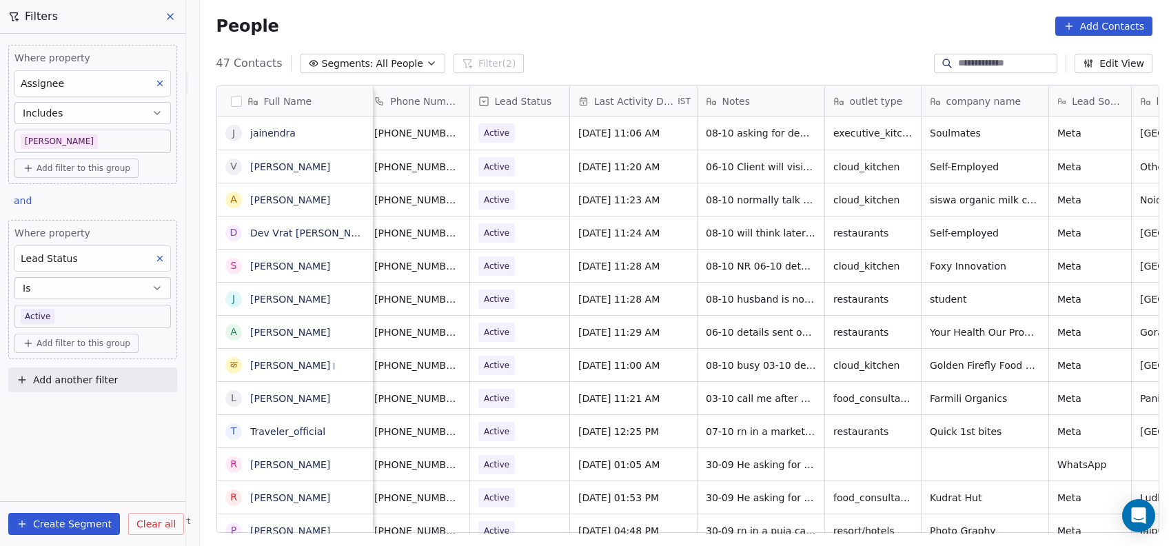
scroll to position [14, 137]
